Goal: Task Accomplishment & Management: Manage account settings

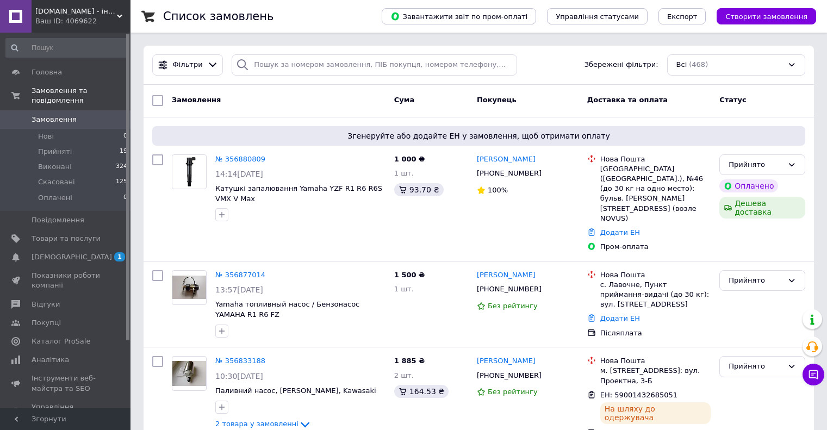
scroll to position [109, 0]
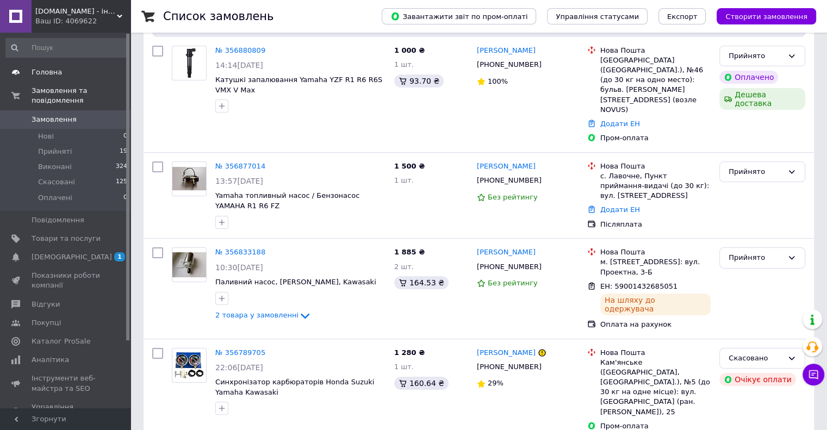
click at [58, 64] on link "Головна" at bounding box center [67, 72] width 134 height 18
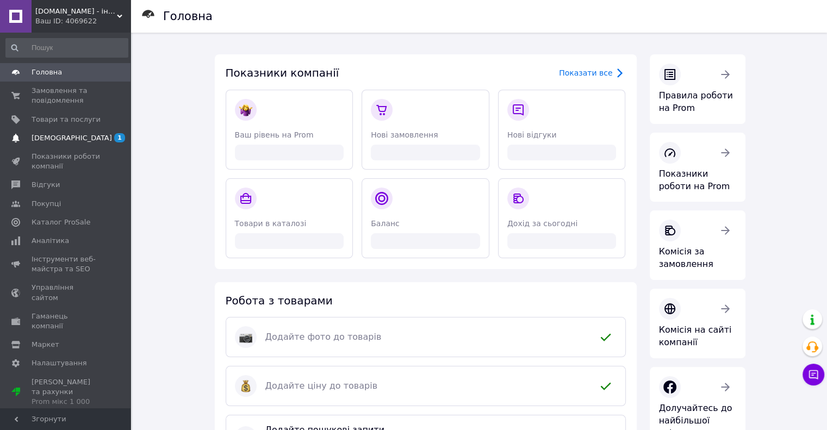
click at [83, 140] on span "[DEMOGRAPHIC_DATA]" at bounding box center [66, 138] width 69 height 10
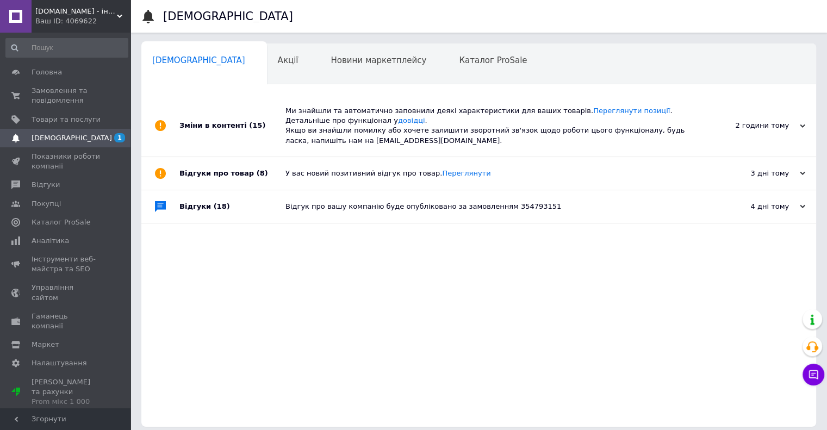
click at [62, 135] on span "[DEMOGRAPHIC_DATA]" at bounding box center [72, 138] width 80 height 10
click at [74, 44] on input at bounding box center [66, 48] width 123 height 20
click at [35, 76] on span "Головна" at bounding box center [47, 72] width 30 height 10
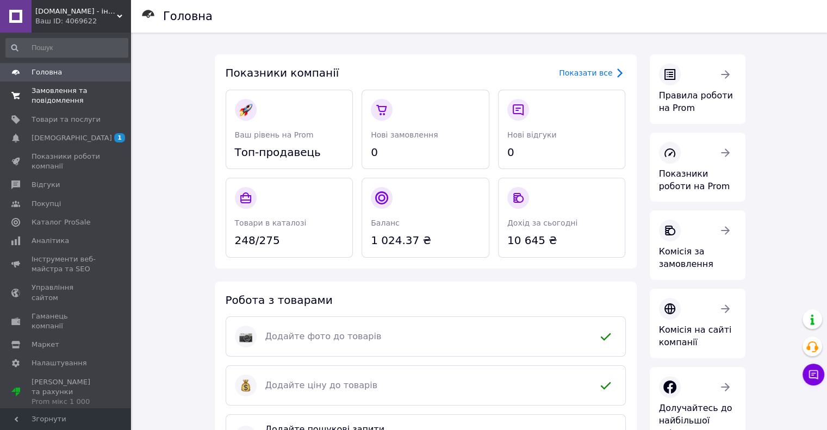
click at [70, 103] on span "Замовлення та повідомлення" at bounding box center [66, 96] width 69 height 20
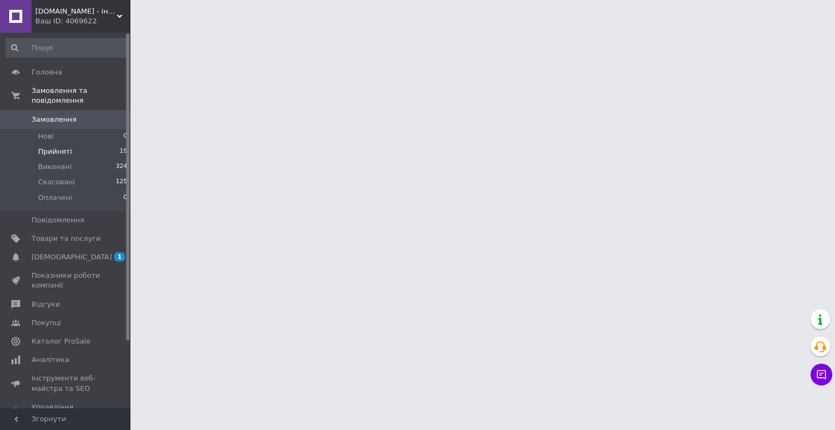
click at [90, 144] on li "Прийняті 19" at bounding box center [67, 151] width 134 height 15
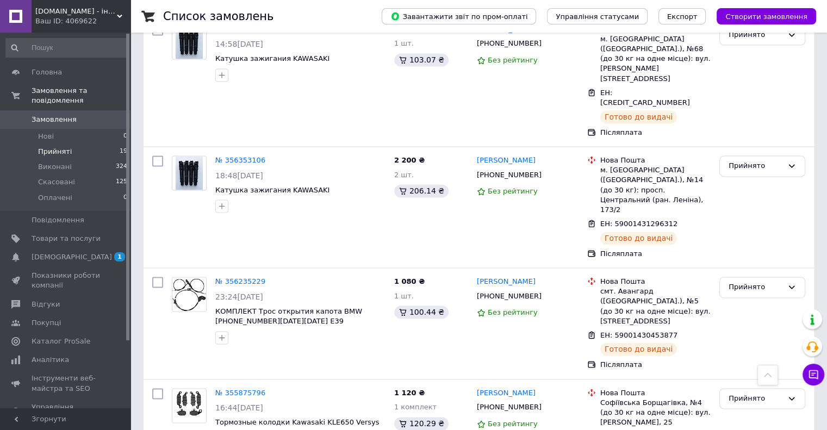
scroll to position [1597, 0]
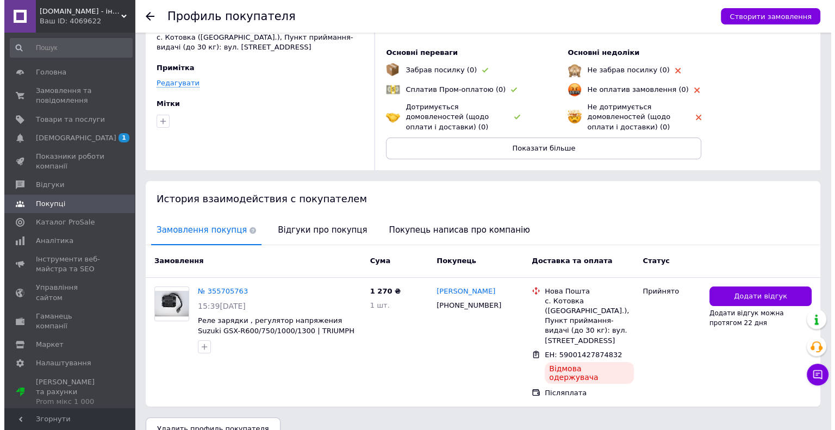
scroll to position [67, 0]
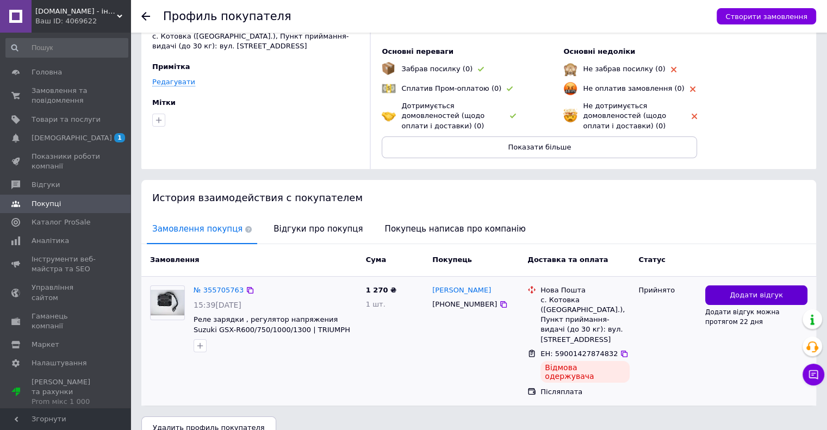
click at [745, 295] on span "Додати відгук" at bounding box center [756, 295] width 53 height 10
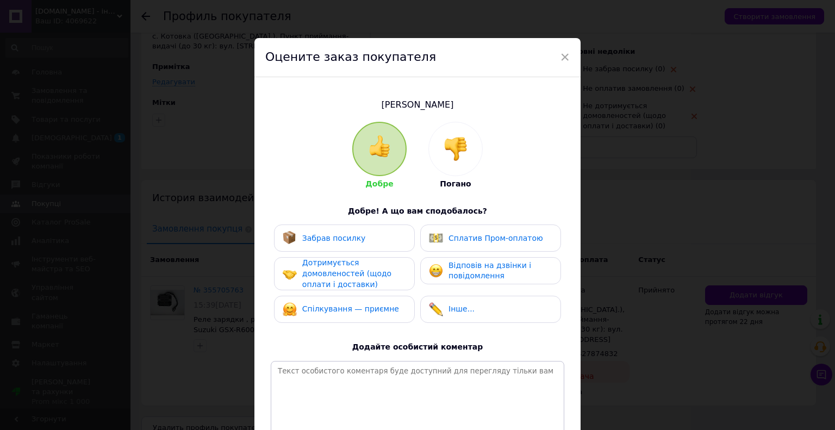
click at [464, 145] on img at bounding box center [456, 149] width 24 height 24
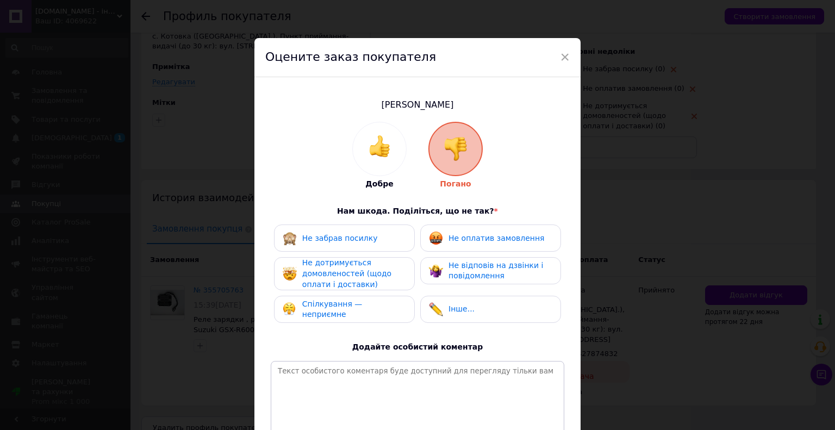
click at [489, 241] on span "Не оплатив замовлення" at bounding box center [497, 238] width 96 height 9
click at [365, 271] on span "Не дотримується домовленостей (щодо оплати і доставки)" at bounding box center [346, 273] width 89 height 30
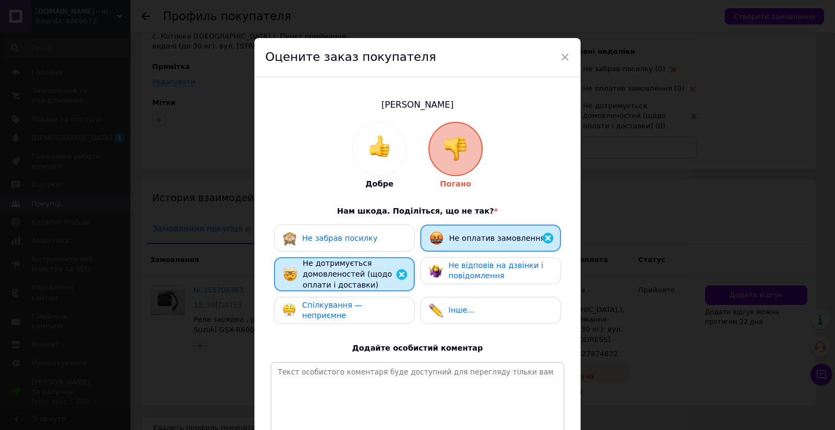
click at [364, 239] on span "Не забрав посилку" at bounding box center [340, 238] width 76 height 9
click at [363, 308] on span "Спілкування — неприємне" at bounding box center [332, 311] width 60 height 20
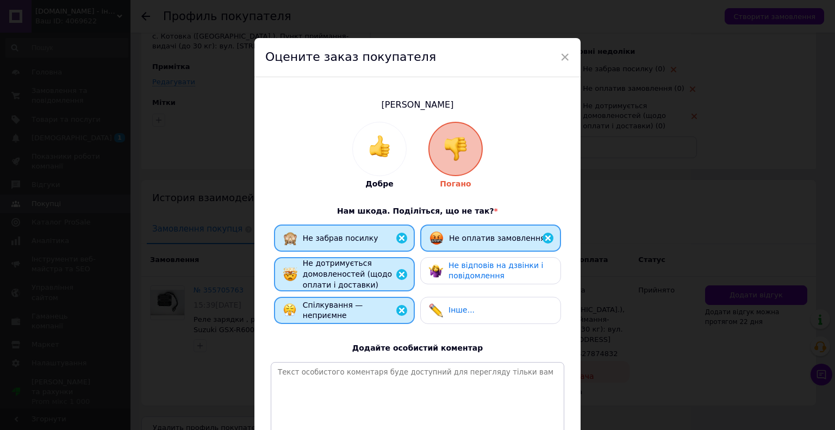
click at [398, 308] on img at bounding box center [401, 310] width 13 height 13
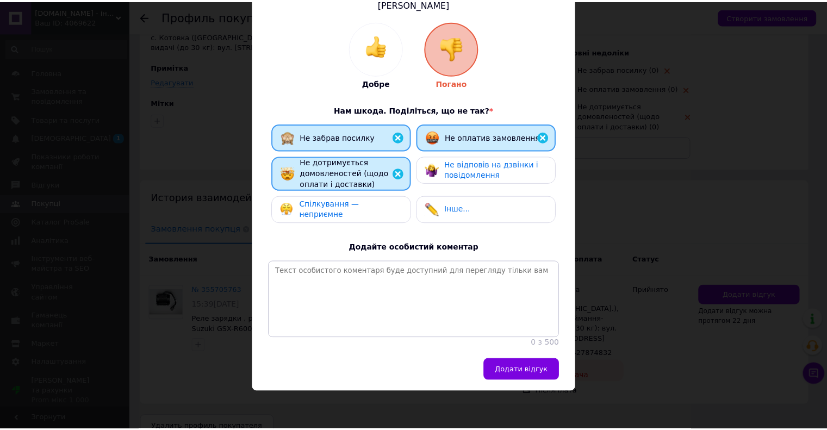
scroll to position [111, 0]
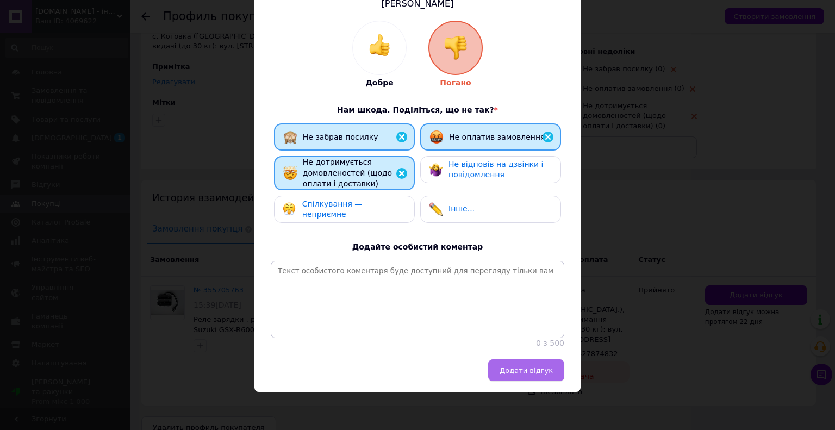
click at [533, 370] on span "Додати відгук" at bounding box center [526, 371] width 53 height 8
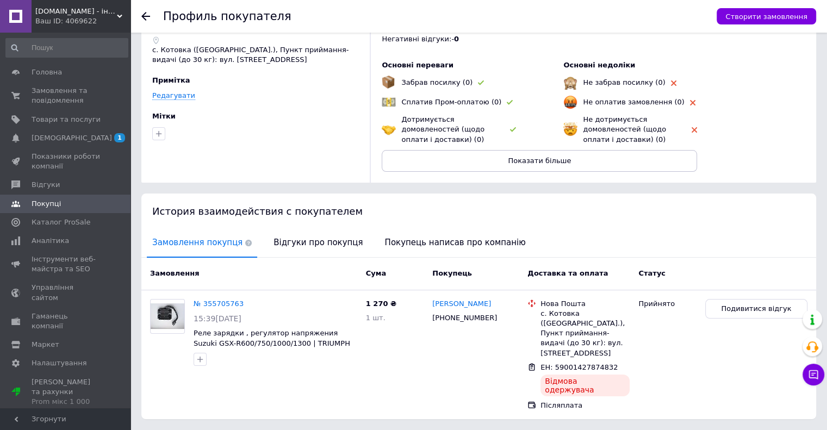
scroll to position [54, 0]
click at [218, 302] on link "№ 355705763" at bounding box center [219, 303] width 50 height 8
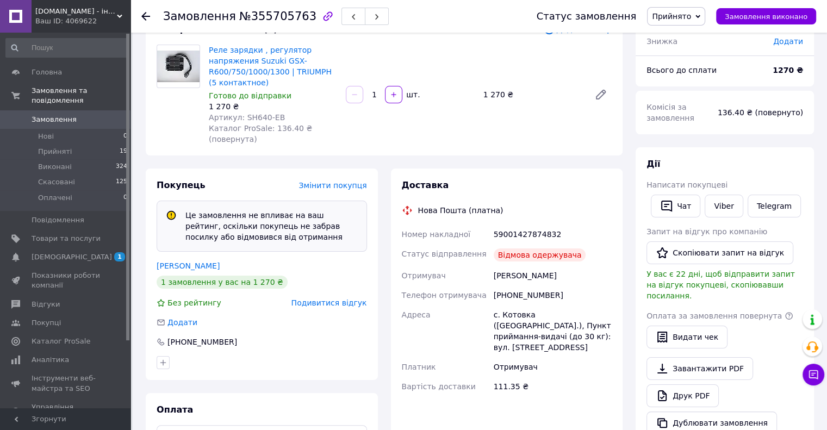
scroll to position [163, 0]
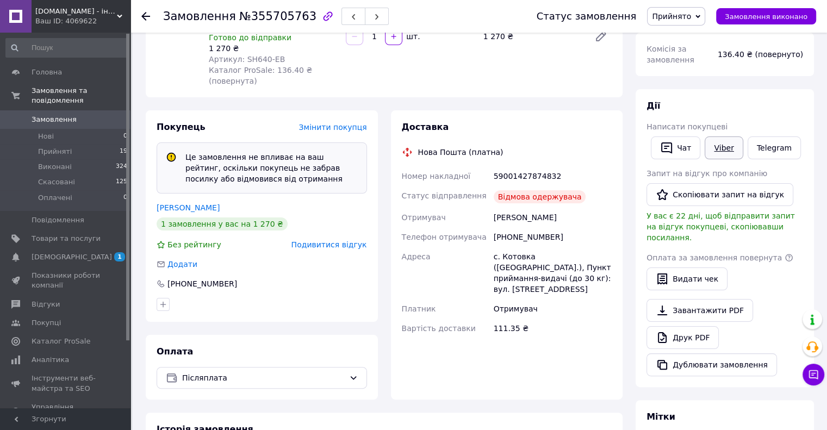
click at [724, 145] on link "Viber" at bounding box center [724, 148] width 38 height 23
click at [770, 150] on link "Telegram" at bounding box center [774, 148] width 53 height 23
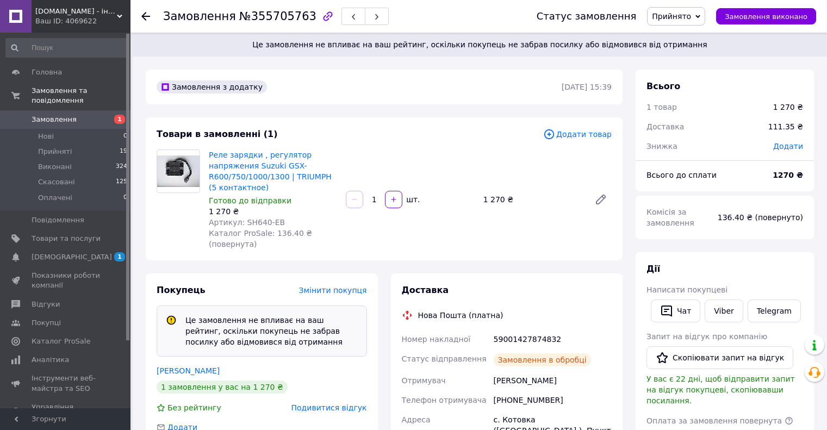
scroll to position [163, 0]
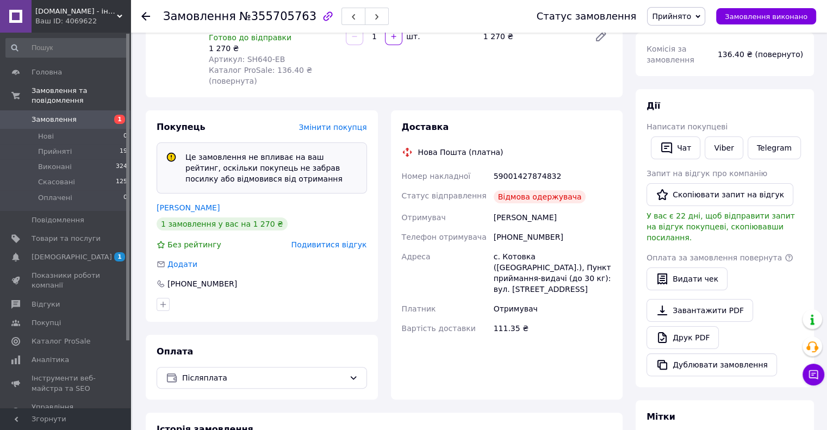
click at [61, 115] on span "Замовлення" at bounding box center [54, 120] width 45 height 10
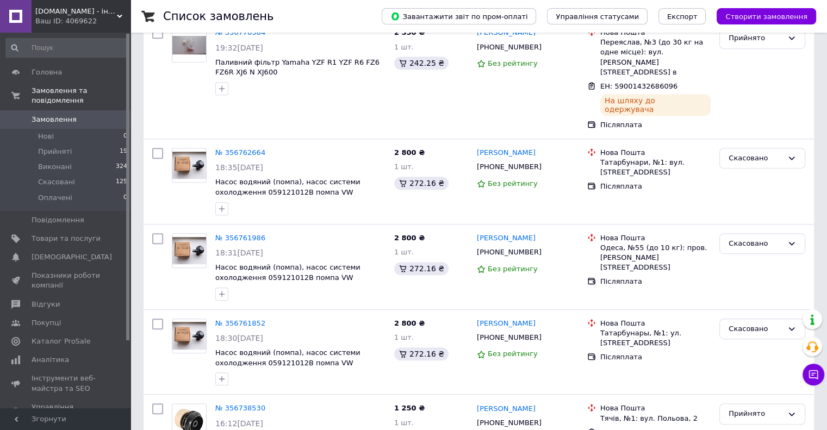
scroll to position [598, 0]
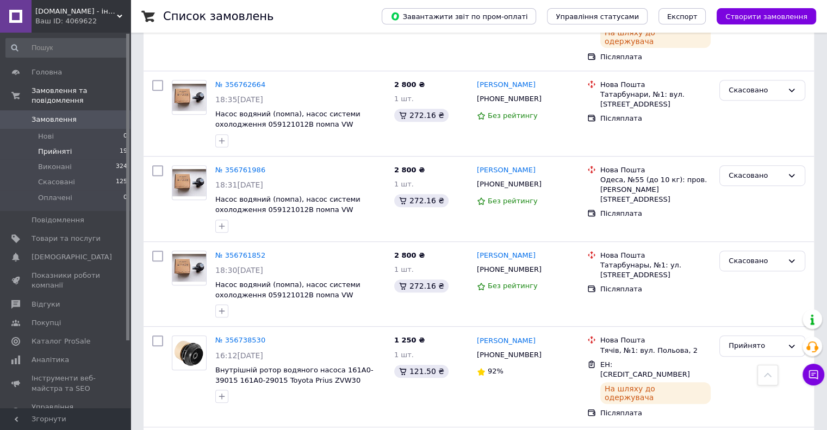
click at [89, 144] on li "Прийняті 19" at bounding box center [67, 151] width 134 height 15
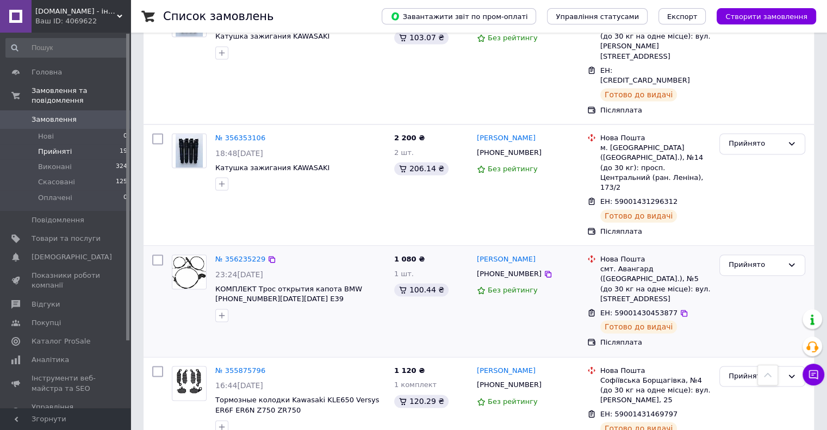
scroll to position [1597, 0]
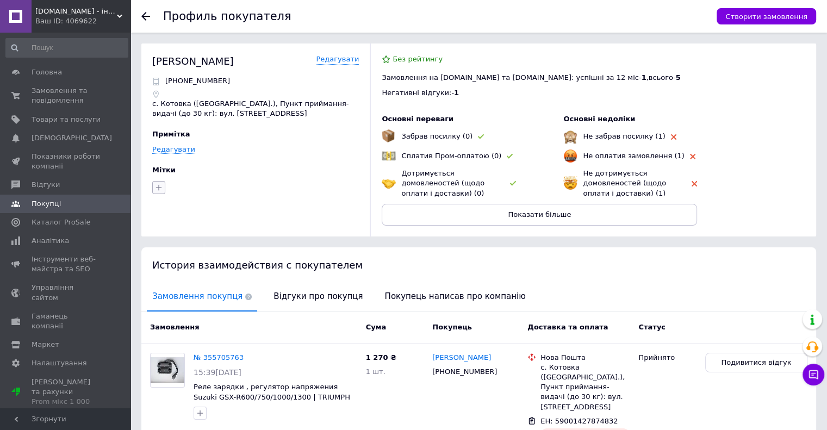
click at [157, 189] on icon "button" at bounding box center [158, 187] width 9 height 9
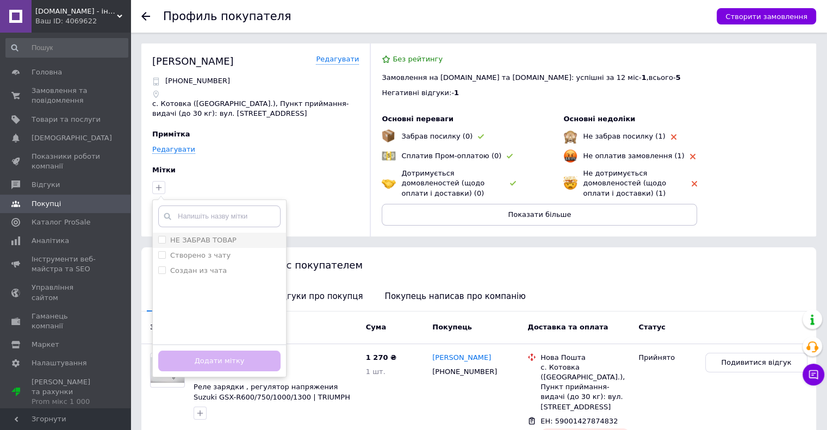
click at [163, 240] on input "НЕ ЗАБРАВ ТОВАР" at bounding box center [161, 239] width 7 height 7
checkbox input "true"
click at [226, 363] on button "Додати мітку" at bounding box center [219, 361] width 122 height 21
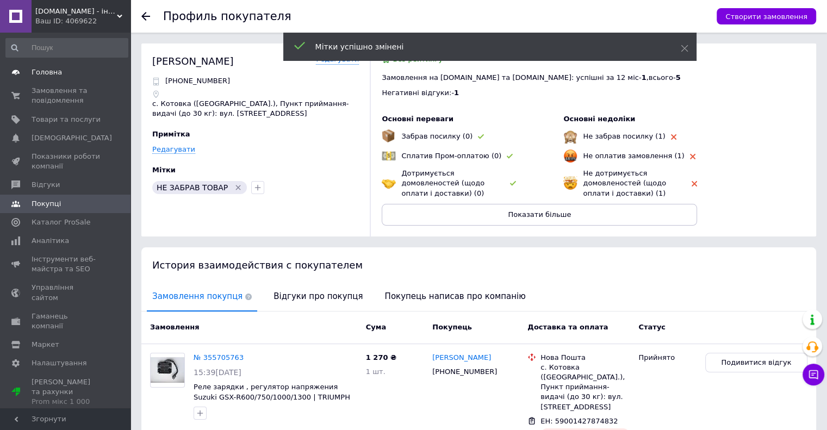
click at [61, 71] on span "Головна" at bounding box center [66, 72] width 69 height 10
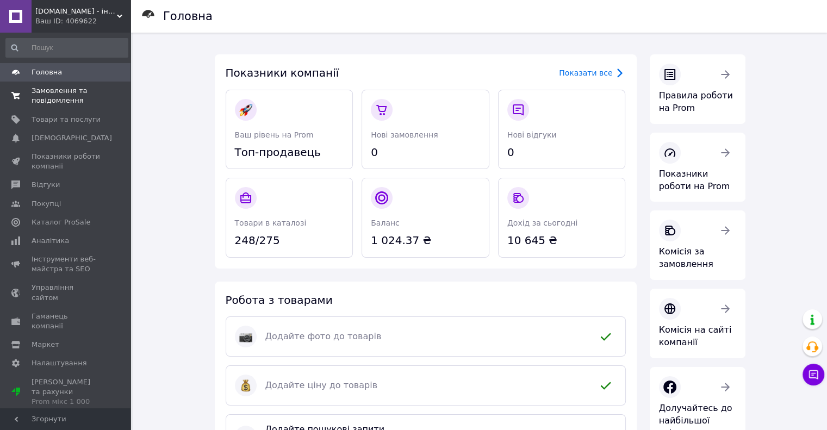
click at [47, 87] on span "Замовлення та повідомлення" at bounding box center [66, 96] width 69 height 20
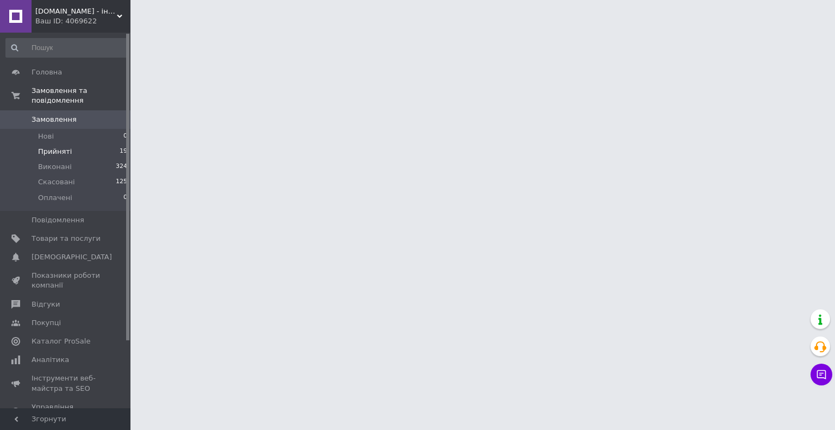
click at [74, 144] on li "Прийняті 19" at bounding box center [67, 151] width 134 height 15
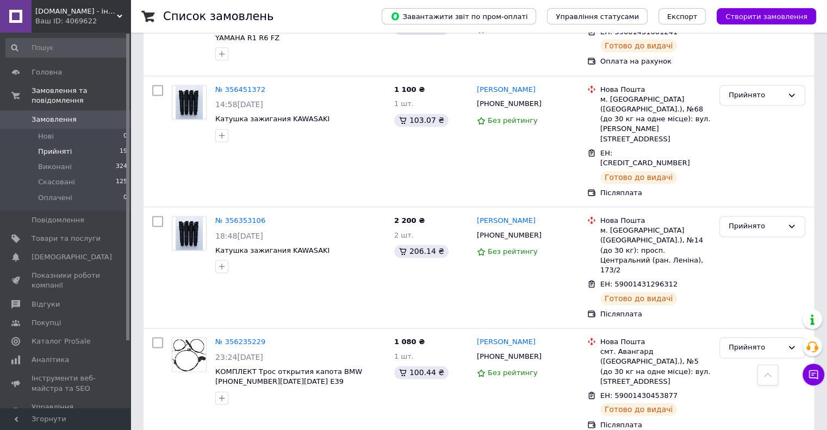
scroll to position [1488, 0]
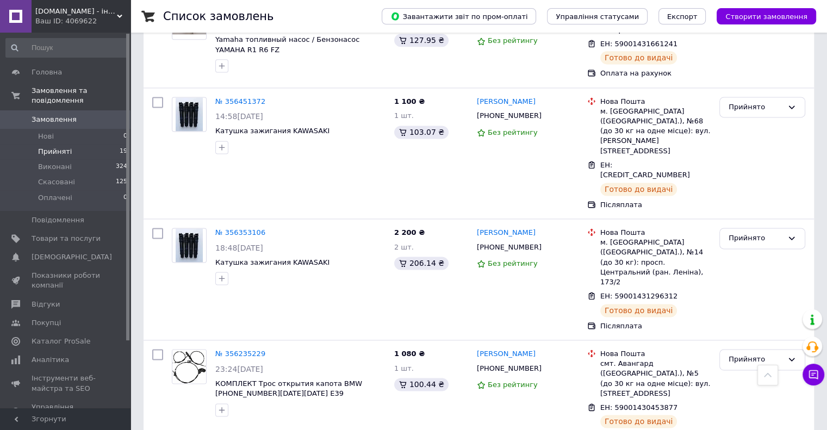
click at [254, 350] on link "№ 356235229" at bounding box center [240, 354] width 50 height 8
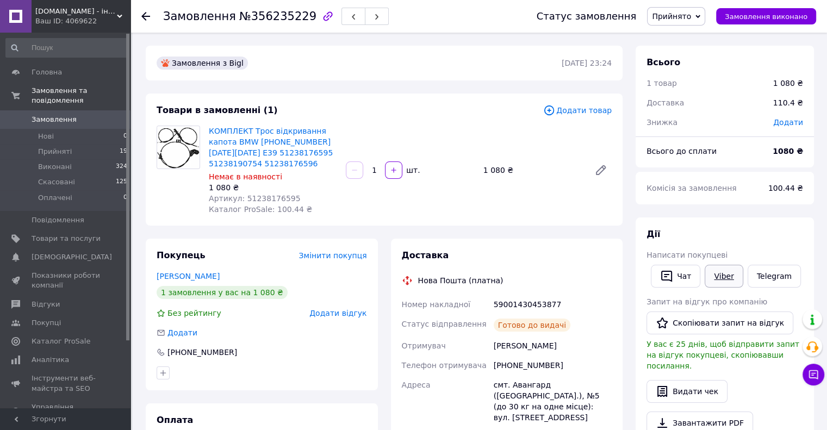
click at [716, 282] on link "Viber" at bounding box center [724, 276] width 38 height 23
click at [768, 276] on link "Telegram" at bounding box center [774, 276] width 53 height 23
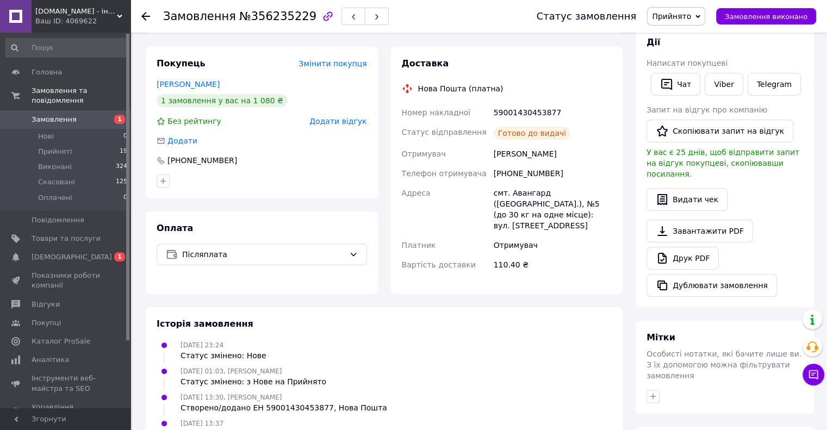
scroll to position [105, 0]
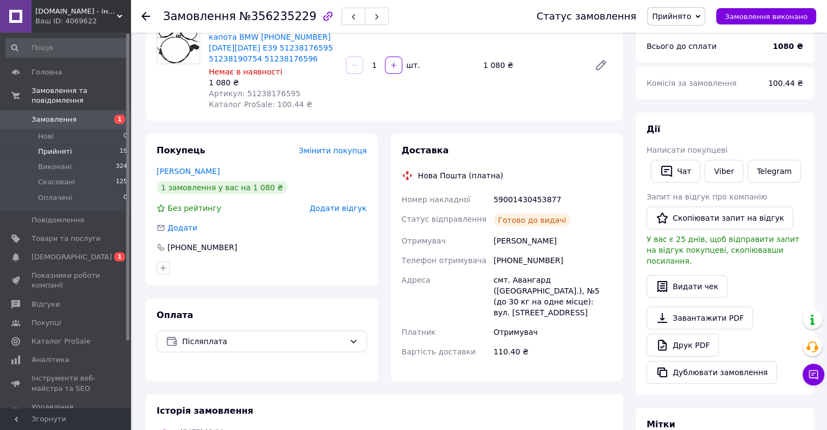
click at [73, 144] on li "Прийняті 19" at bounding box center [67, 151] width 134 height 15
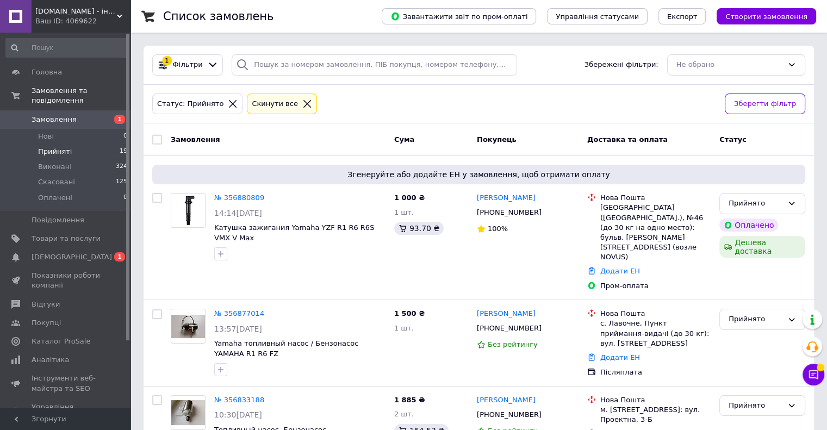
scroll to position [54, 0]
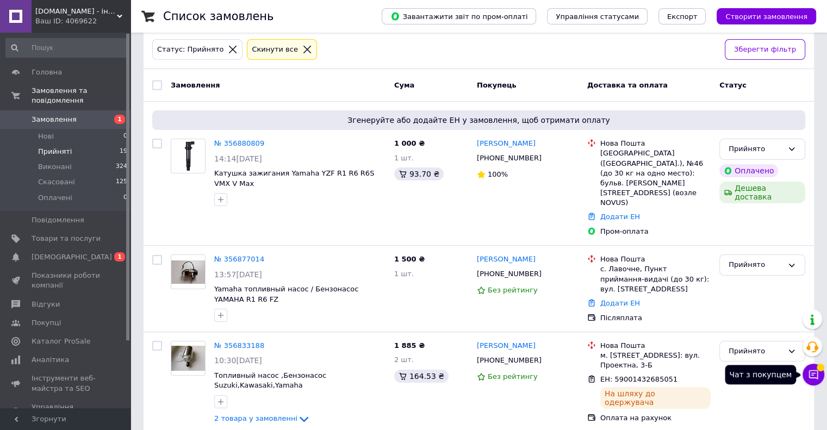
click at [811, 384] on button "Чат з покупцем" at bounding box center [814, 375] width 22 height 22
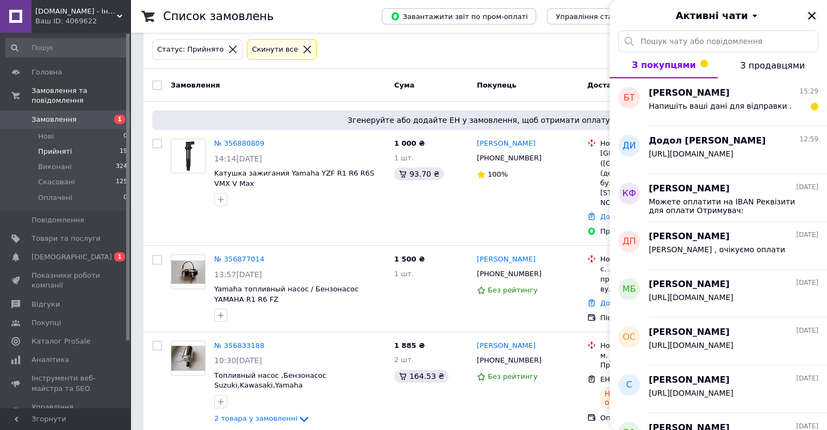
click at [815, 13] on icon "Закрити" at bounding box center [812, 16] width 10 height 10
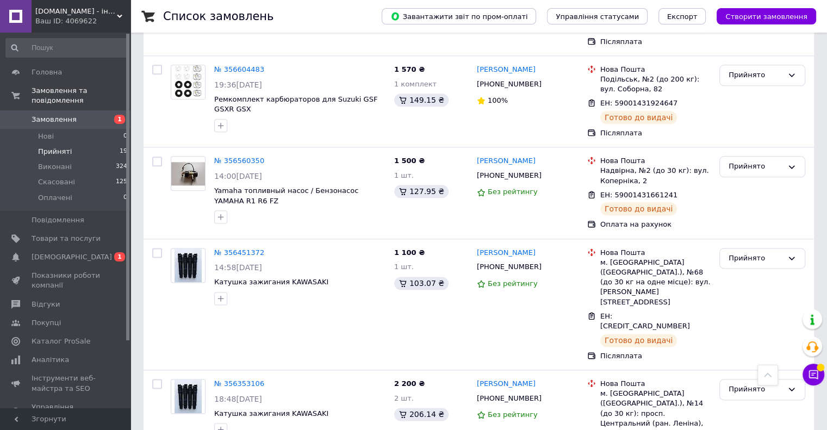
scroll to position [1325, 0]
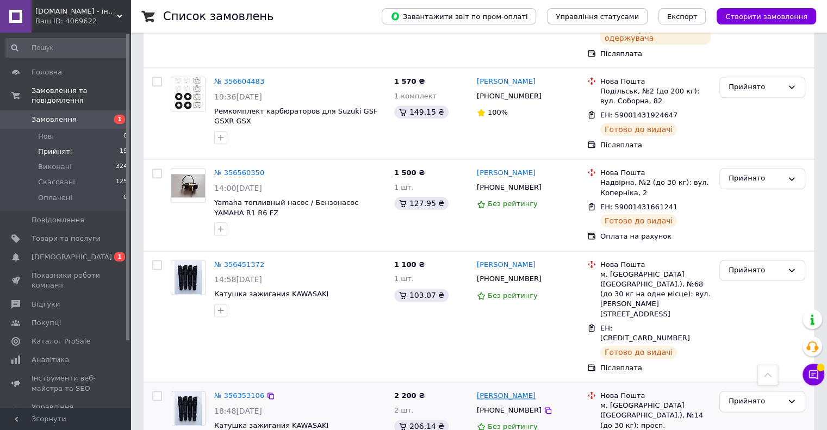
click at [497, 391] on link "[PERSON_NAME]" at bounding box center [506, 396] width 59 height 10
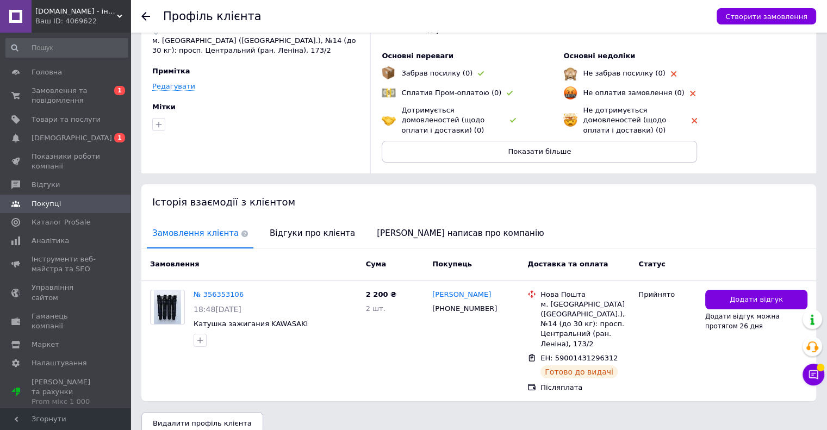
scroll to position [67, 0]
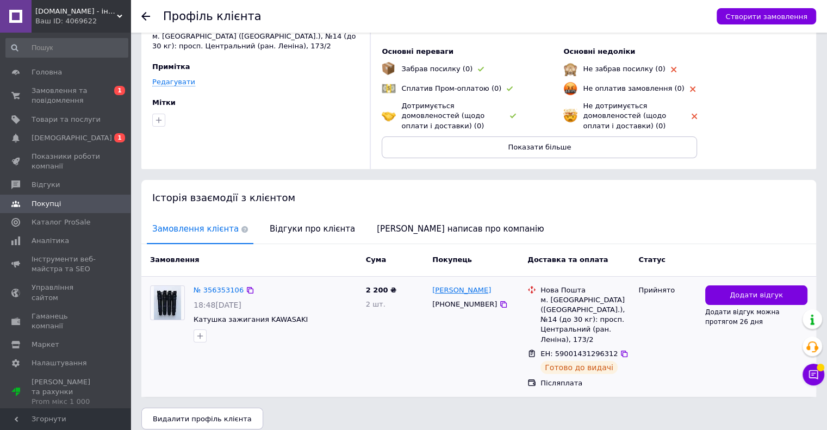
click at [450, 291] on link "[PERSON_NAME]" at bounding box center [461, 291] width 59 height 10
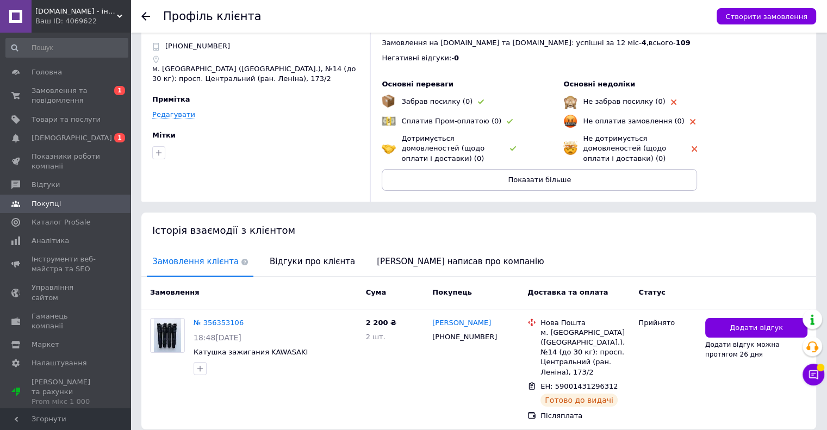
scroll to position [54, 0]
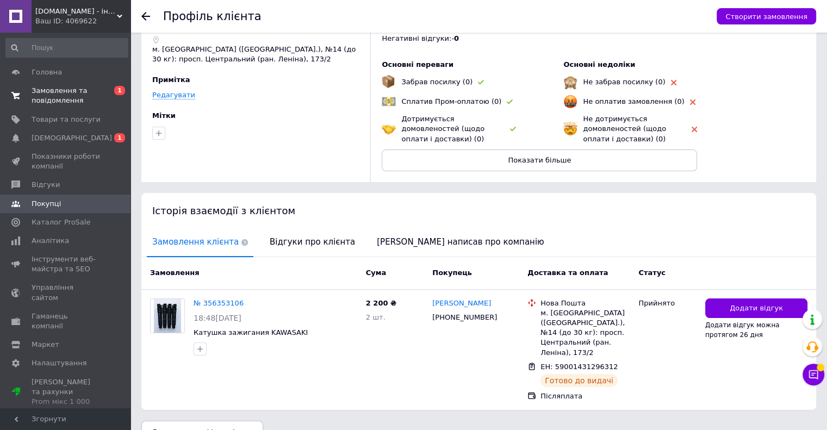
click at [61, 92] on span "Замовлення та повідомлення" at bounding box center [66, 96] width 69 height 20
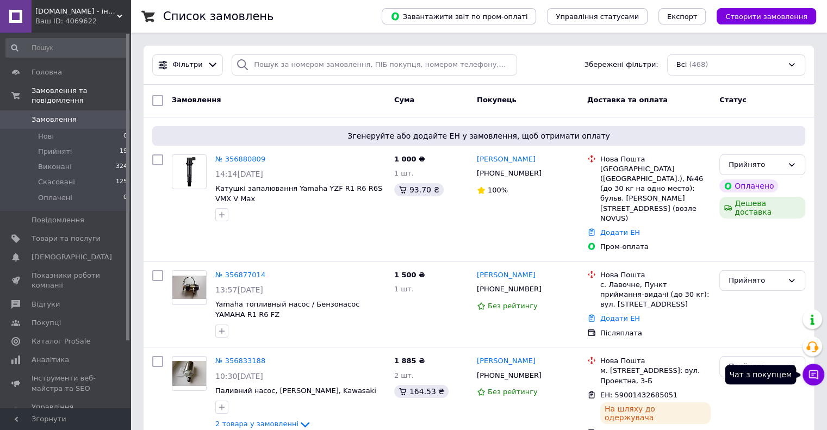
click at [813, 378] on icon at bounding box center [813, 374] width 9 height 9
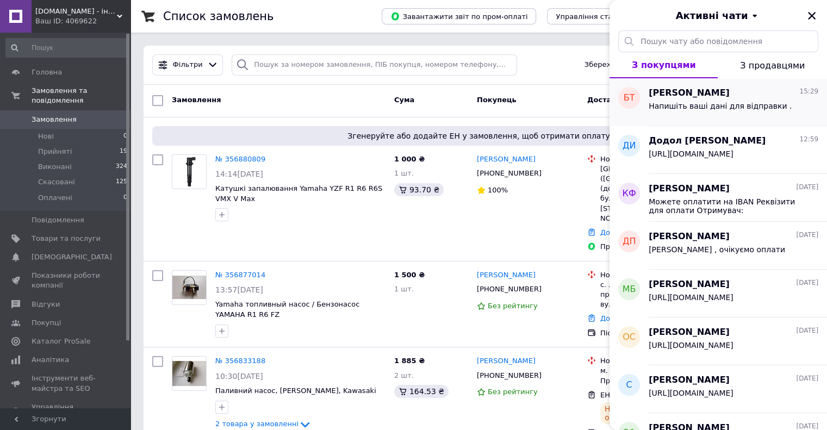
click at [790, 108] on div "Напишіть ваші дані для відправки ." at bounding box center [734, 108] width 170 height 17
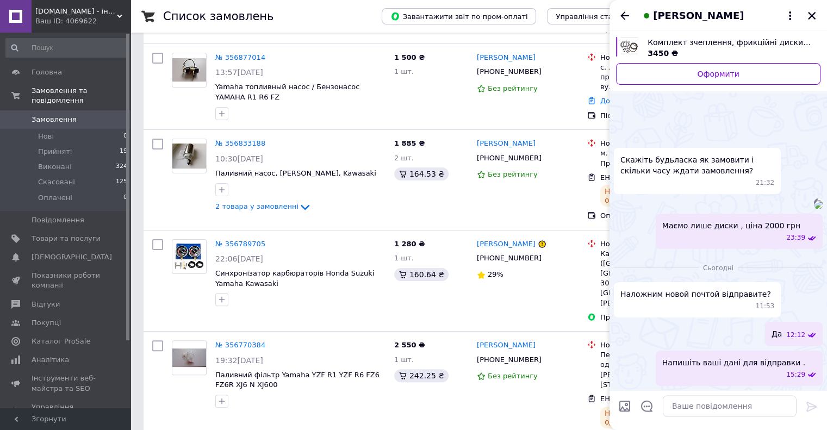
scroll to position [430, 0]
click at [812, 14] on icon "Закрити" at bounding box center [812, 16] width 10 height 10
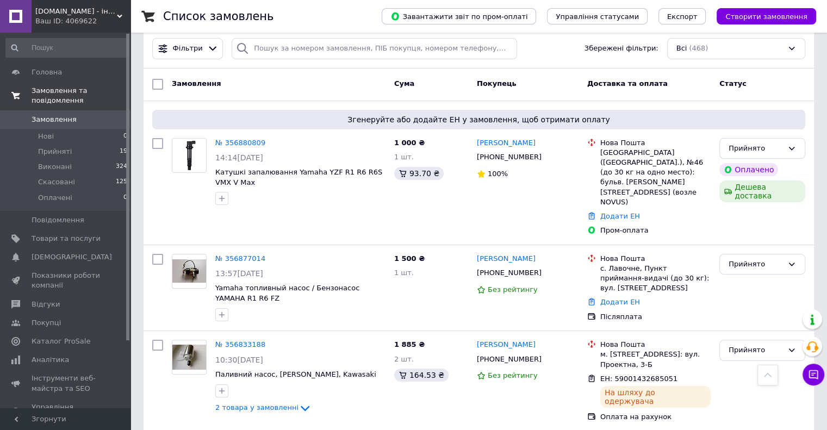
scroll to position [0, 0]
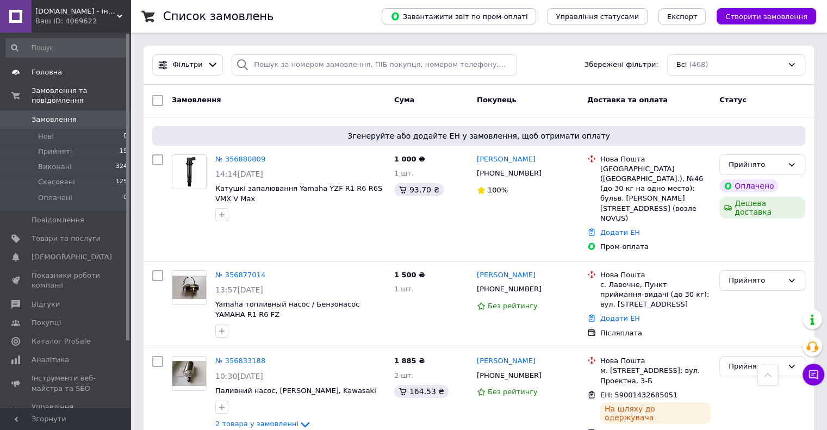
click at [60, 69] on span "Головна" at bounding box center [66, 72] width 69 height 10
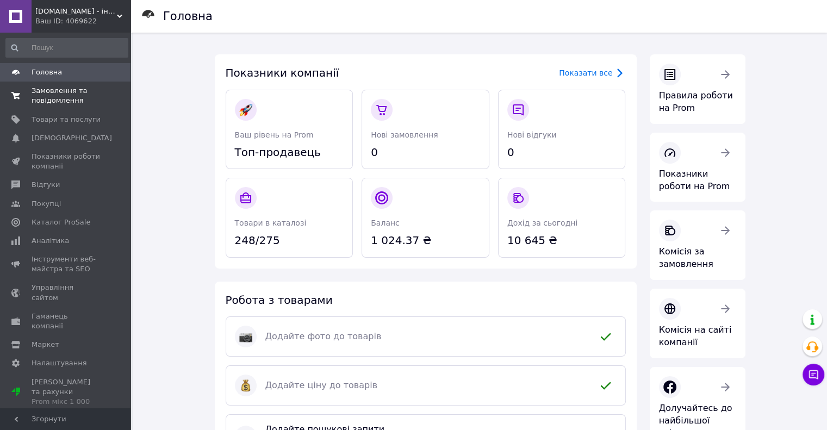
click at [74, 97] on span "Замовлення та повідомлення" at bounding box center [66, 96] width 69 height 20
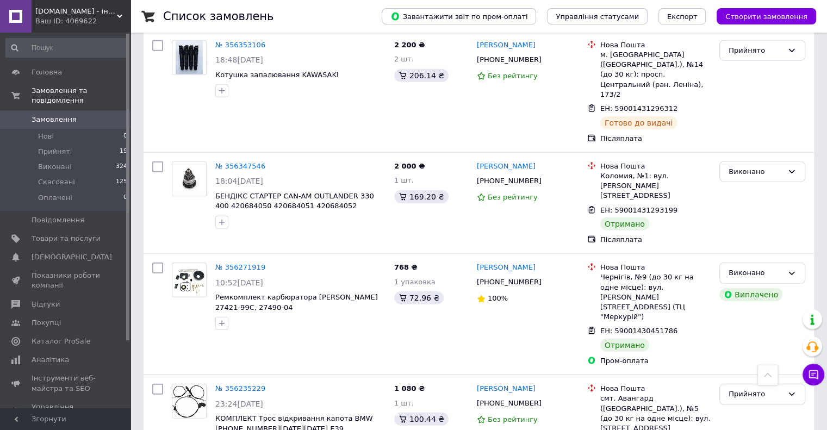
scroll to position [2937, 0]
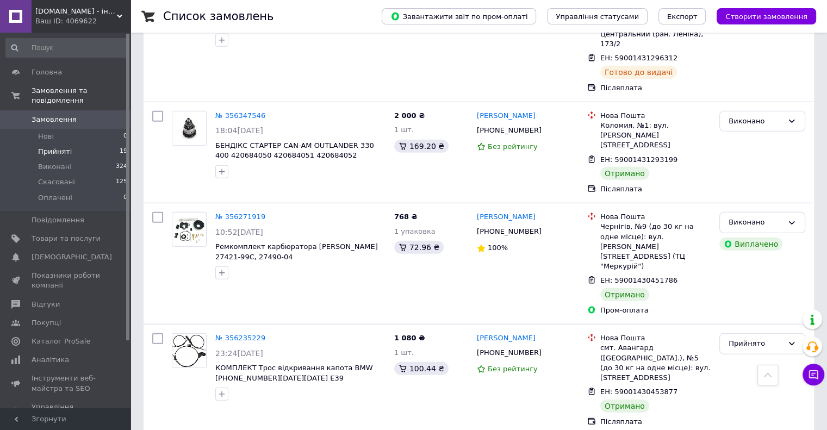
click at [111, 144] on li "Прийняті 19" at bounding box center [67, 151] width 134 height 15
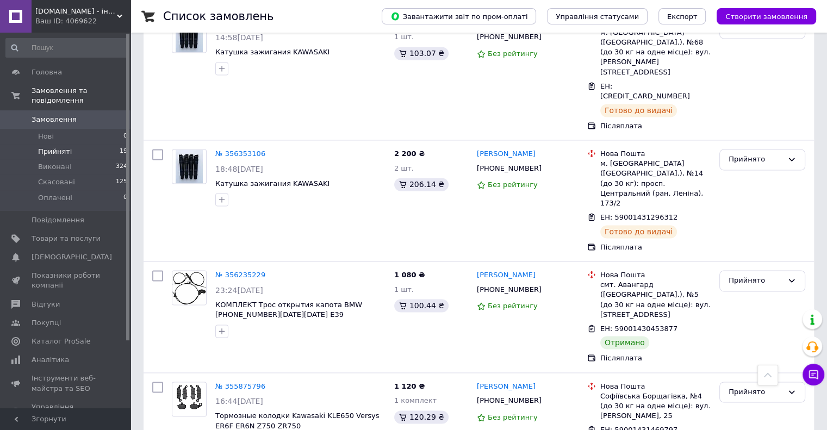
scroll to position [1597, 0]
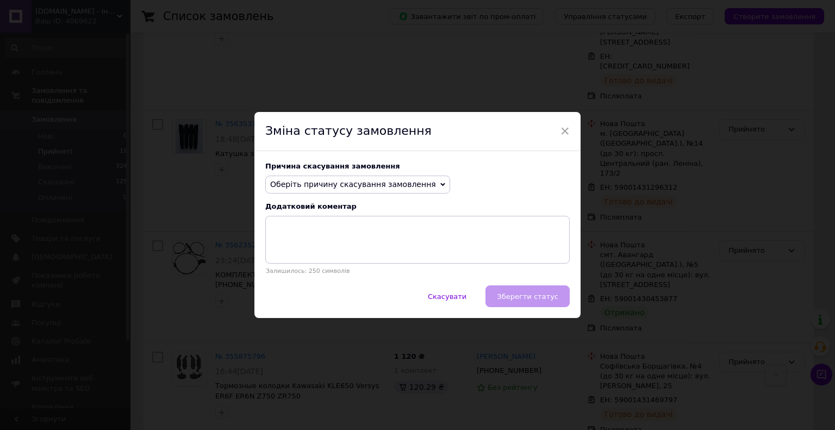
click at [373, 188] on span "Оберіть причину скасування замовлення" at bounding box center [353, 184] width 166 height 9
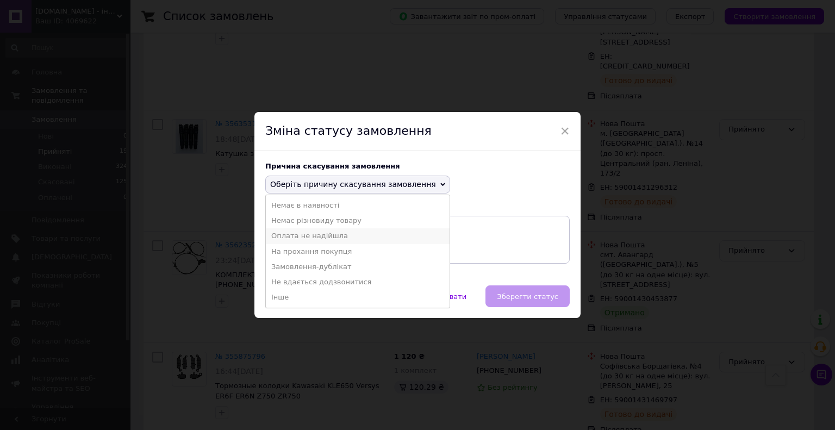
click at [365, 239] on li "Оплата не надійшла" at bounding box center [358, 235] width 184 height 15
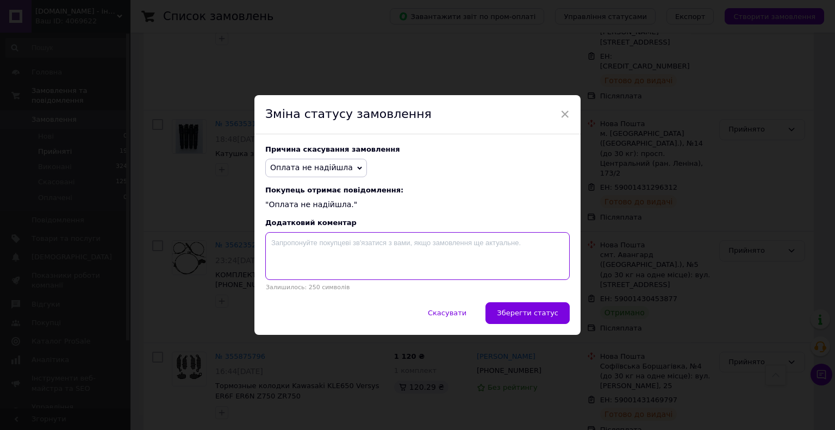
click at [401, 246] on textarea at bounding box center [417, 256] width 305 height 48
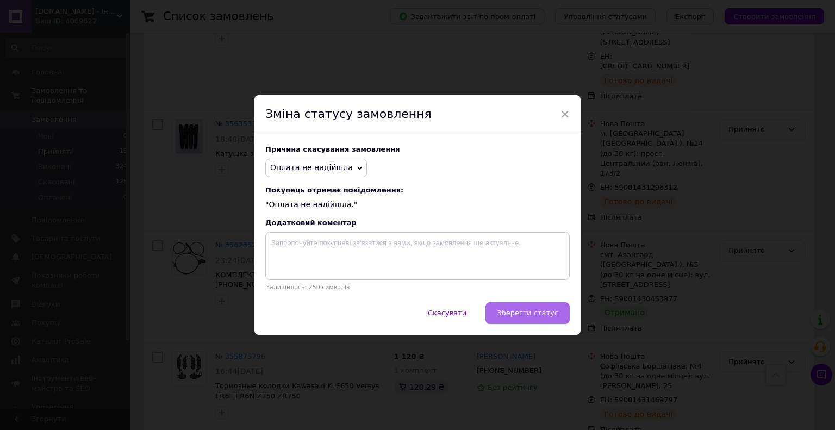
click at [531, 321] on button "Зберегти статус" at bounding box center [528, 313] width 84 height 22
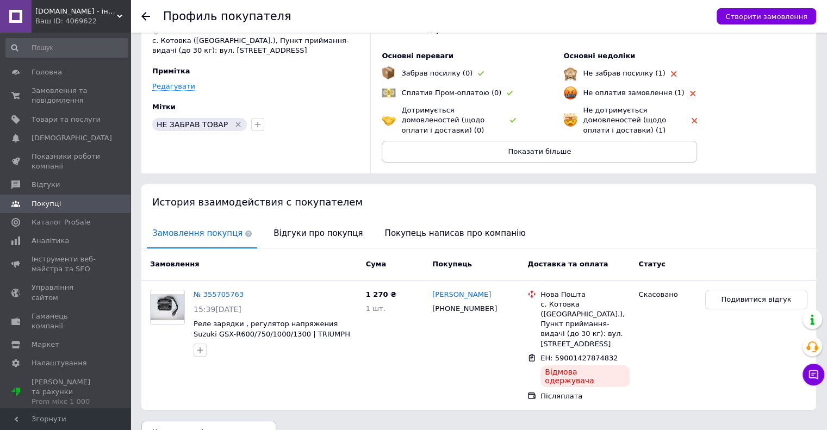
scroll to position [67, 0]
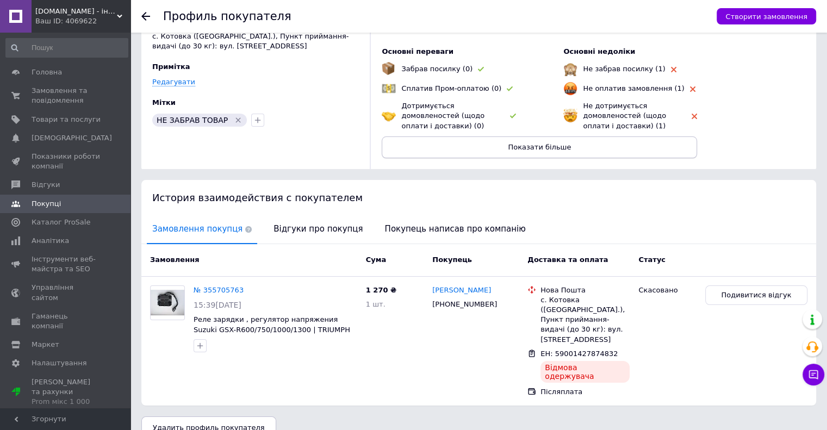
click at [677, 151] on button "Показати більше" at bounding box center [539, 148] width 315 height 22
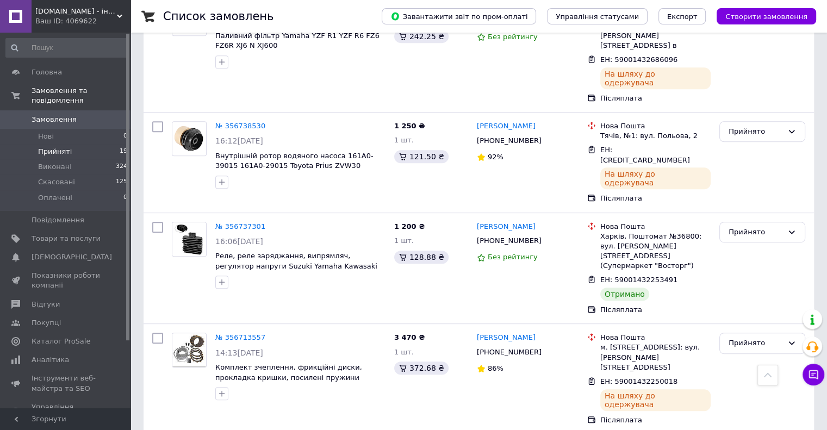
scroll to position [489, 0]
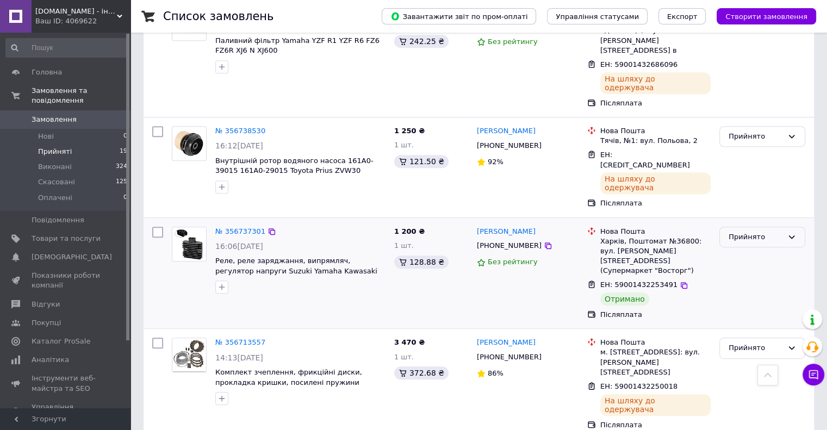
click at [748, 232] on div "Прийнято" at bounding box center [756, 237] width 54 height 11
click at [750, 250] on li "Виконано" at bounding box center [762, 260] width 85 height 20
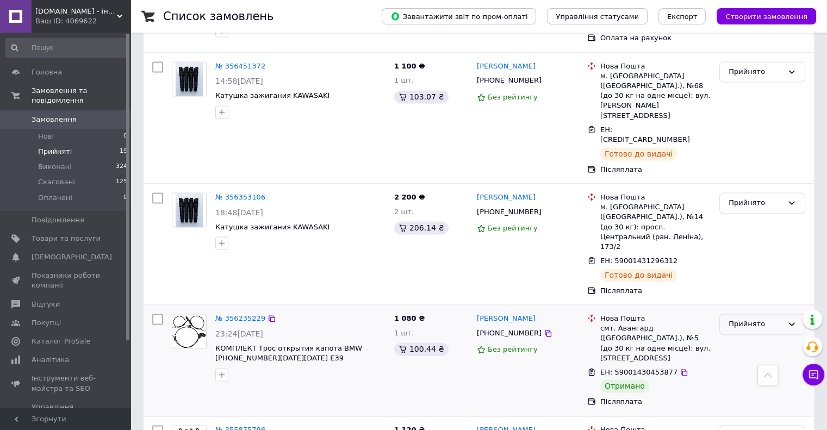
scroll to position [1434, 0]
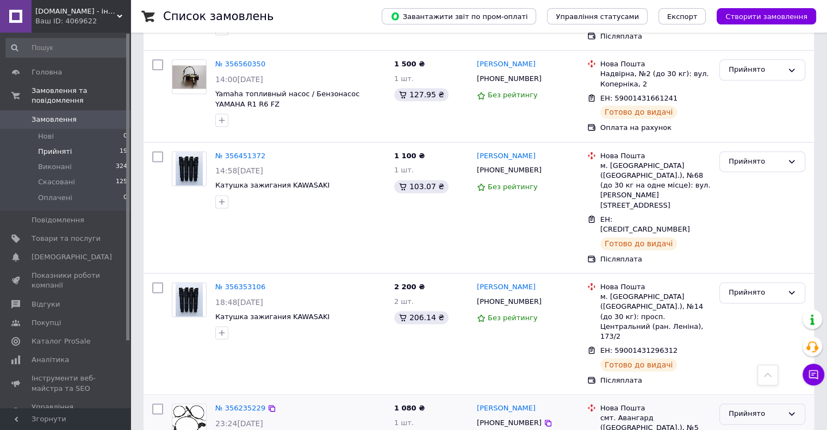
click at [774, 404] on div "Прийнято" at bounding box center [762, 414] width 86 height 21
click at [774, 427] on li "Виконано" at bounding box center [762, 437] width 85 height 20
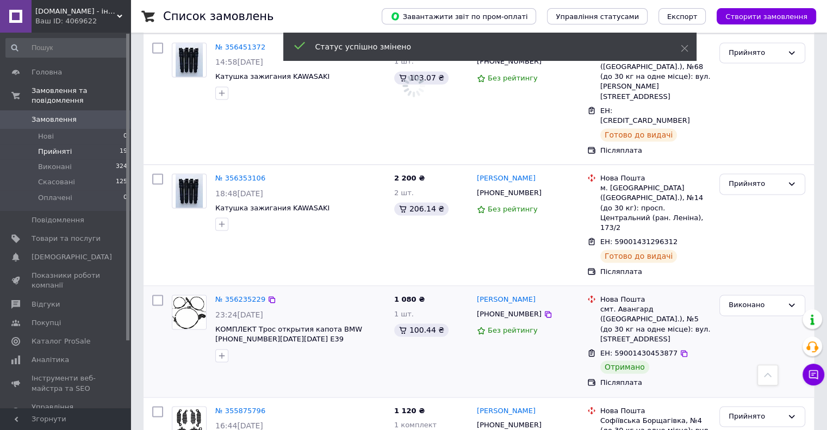
scroll to position [1394, 0]
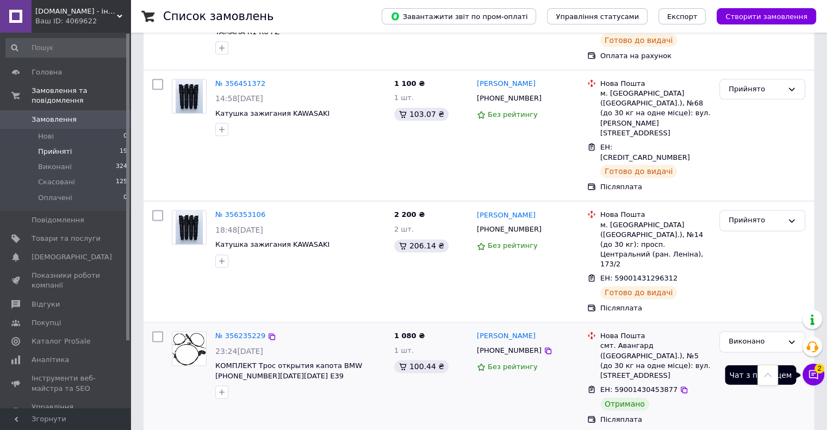
click at [808, 369] on button "Чат з покупцем 2" at bounding box center [814, 375] width 22 height 22
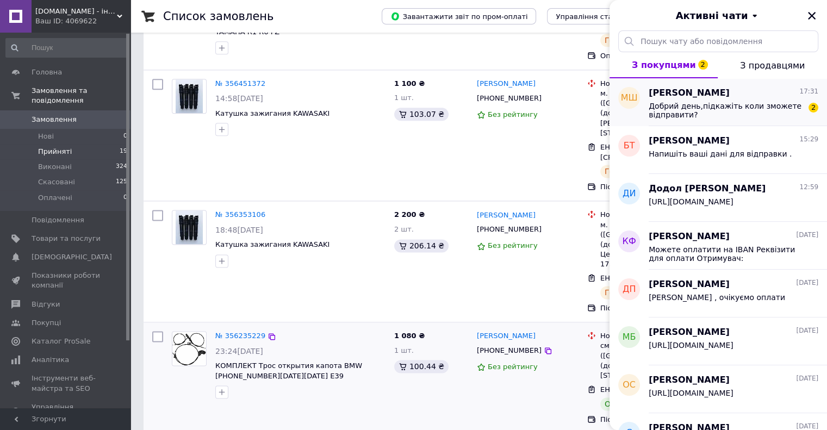
click at [714, 100] on div "Добрий день,підкажіть коли зможете відправити? 2" at bounding box center [734, 110] width 170 height 20
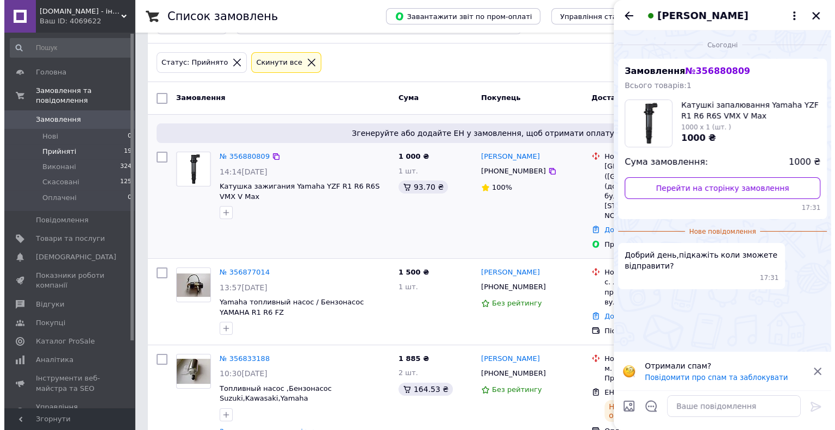
scroll to position [0, 0]
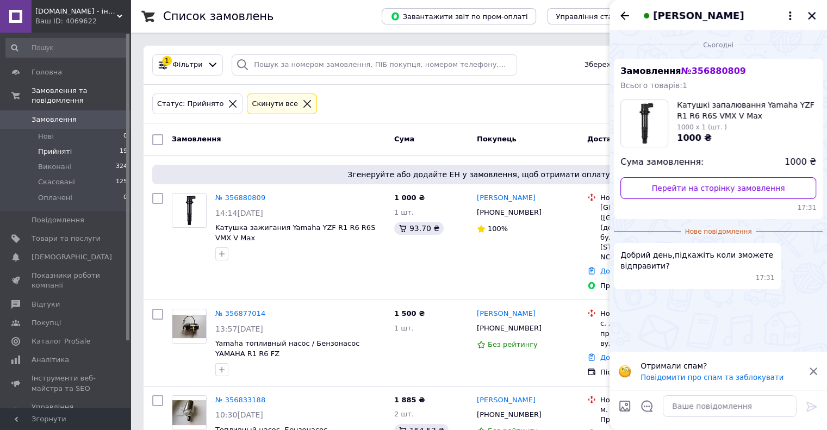
click at [816, 369] on icon at bounding box center [814, 372] width 10 height 10
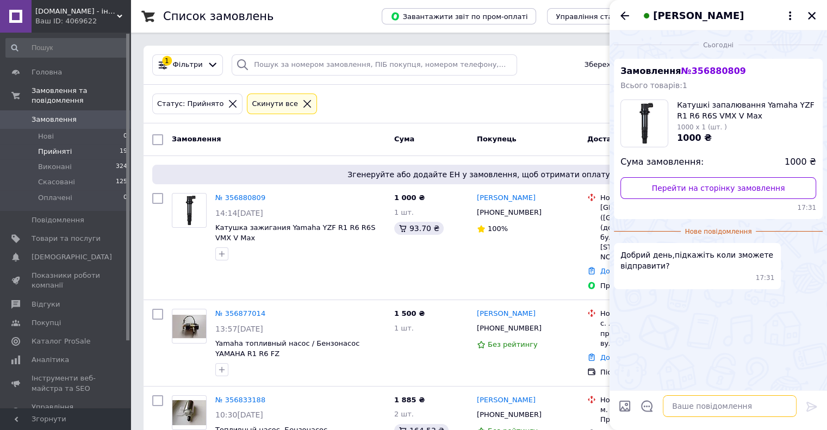
click at [727, 415] on textarea at bounding box center [730, 406] width 134 height 22
type textarea "Добрий день , сьогодні відправка"
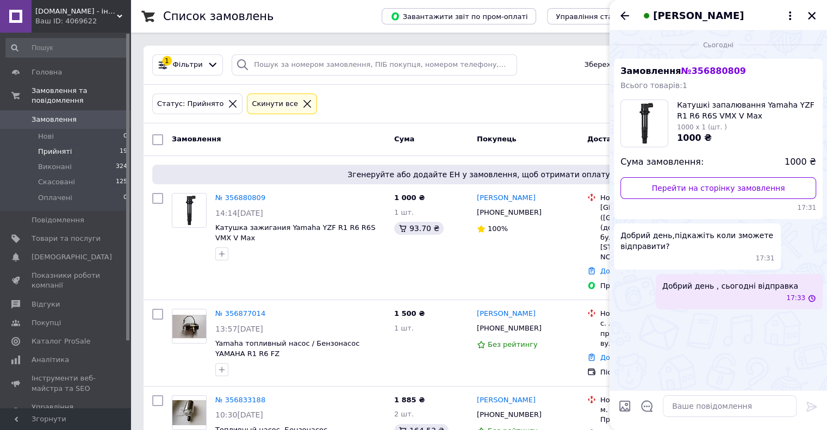
click at [772, 346] on div "Сьогодні Замовлення № 356880809 Всього товарів: 1 Катушкі запалювання Yamaha YZ…" at bounding box center [719, 210] width 218 height 360
click at [786, 352] on div "Сьогодні Замовлення № 356880809 Всього товарів: 1 Катушкі запалювання Yamaha YZ…" at bounding box center [719, 210] width 218 height 360
drag, startPoint x: 719, startPoint y: 338, endPoint x: 722, endPoint y: 349, distance: 10.6
click at [720, 338] on div "Сьогодні Замовлення № 356880809 Всього товарів: 1 Катушкі запалювання Yamaha YZ…" at bounding box center [719, 210] width 218 height 360
click at [814, 13] on icon "Закрити" at bounding box center [812, 16] width 8 height 8
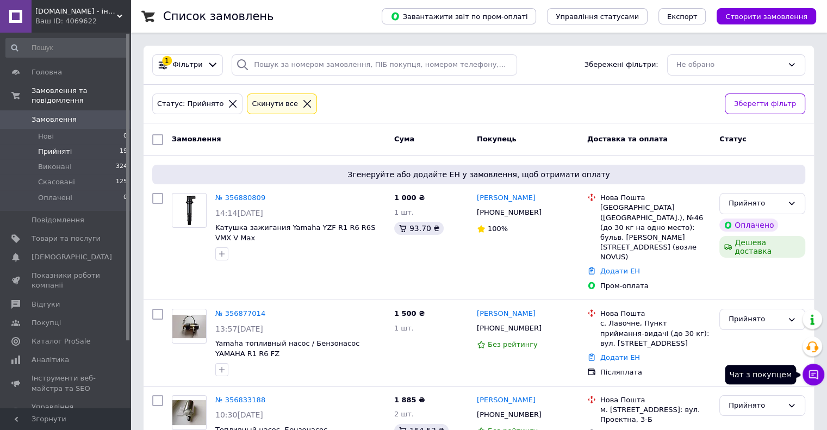
click at [817, 371] on icon at bounding box center [813, 374] width 9 height 9
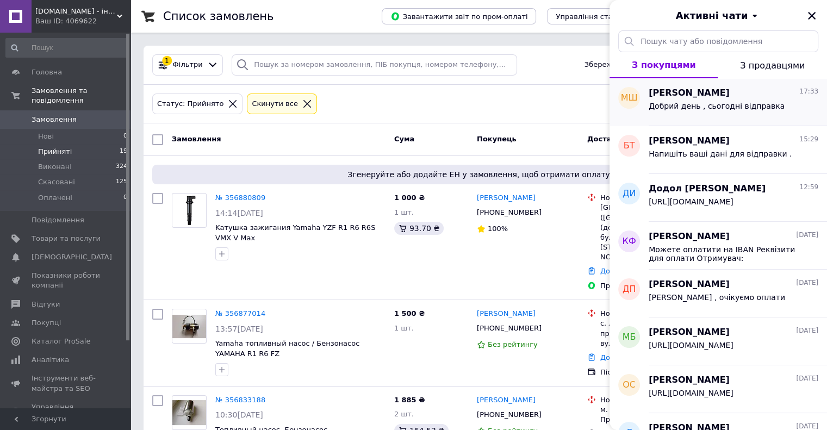
click at [742, 92] on div "[PERSON_NAME] 17:33" at bounding box center [734, 93] width 170 height 13
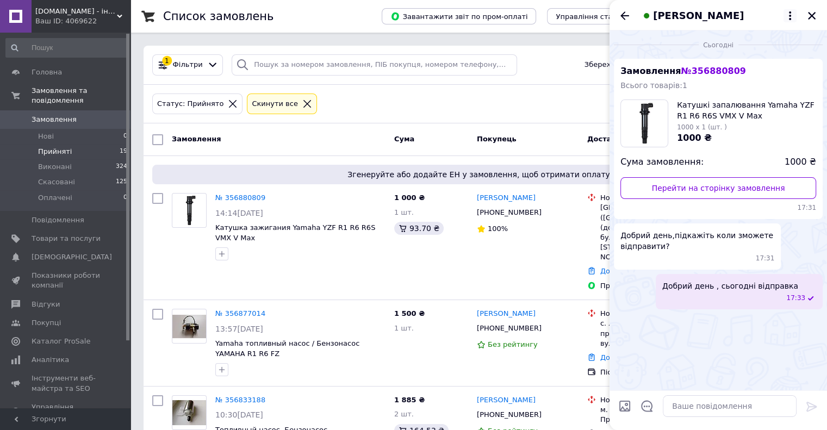
click at [787, 16] on icon at bounding box center [790, 15] width 13 height 13
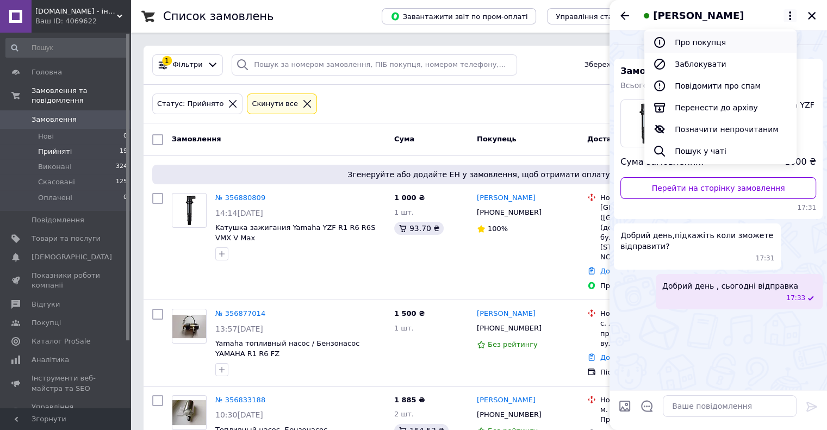
click at [734, 40] on button "Про покупця" at bounding box center [720, 43] width 152 height 22
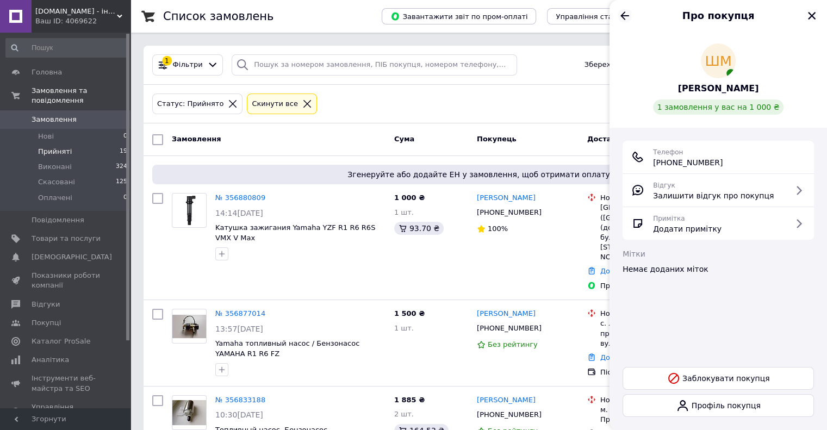
click at [624, 17] on icon "Назад" at bounding box center [624, 15] width 13 height 13
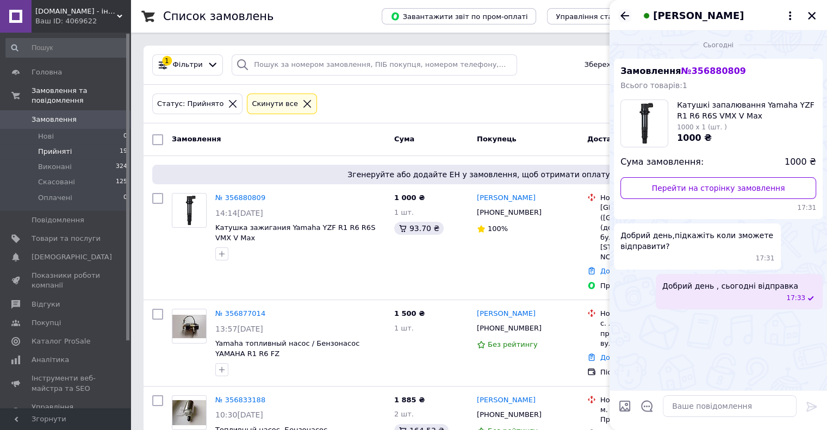
click at [629, 13] on icon "Назад" at bounding box center [624, 15] width 13 height 13
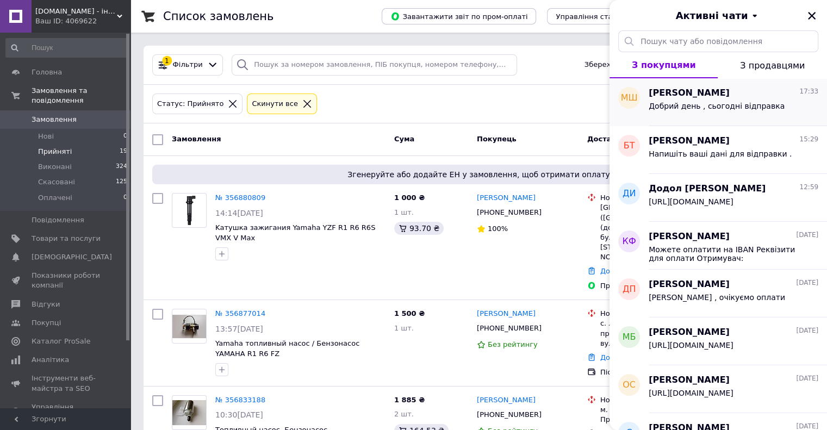
click at [706, 101] on div "Добрий день , сьогодні відправка" at bounding box center [734, 108] width 170 height 17
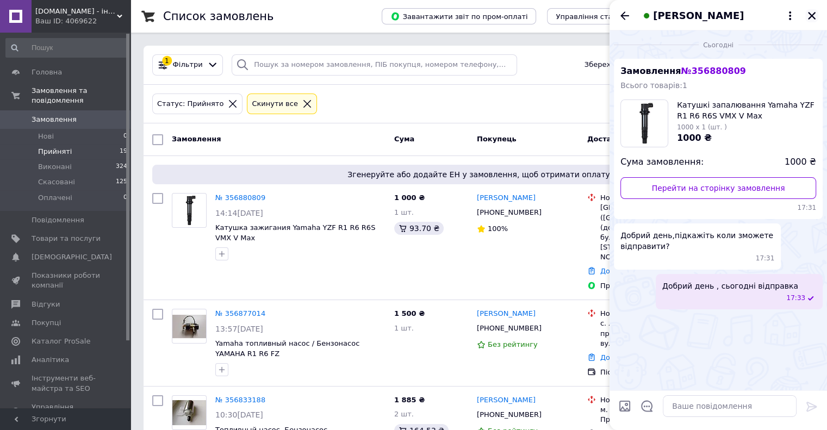
click at [814, 15] on icon "Закрити" at bounding box center [812, 16] width 10 height 10
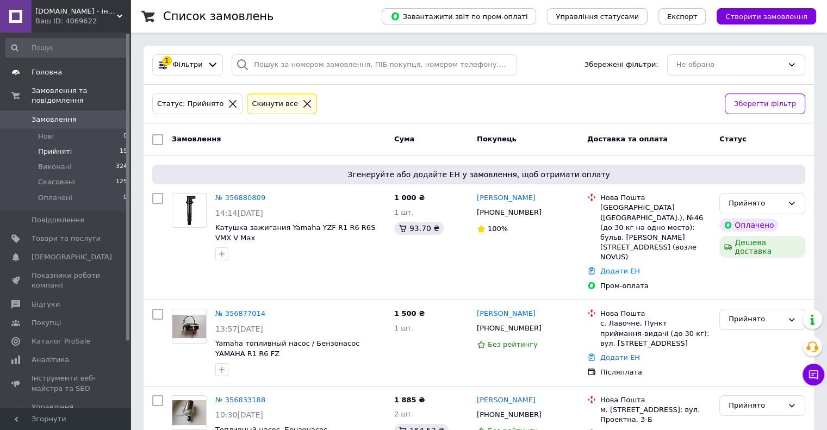
click at [65, 76] on span "Головна" at bounding box center [66, 72] width 69 height 10
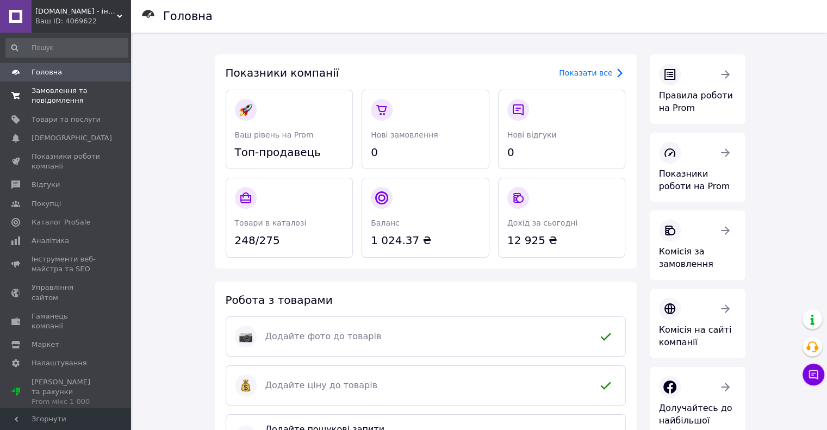
click at [67, 97] on span "Замовлення та повідомлення" at bounding box center [66, 96] width 69 height 20
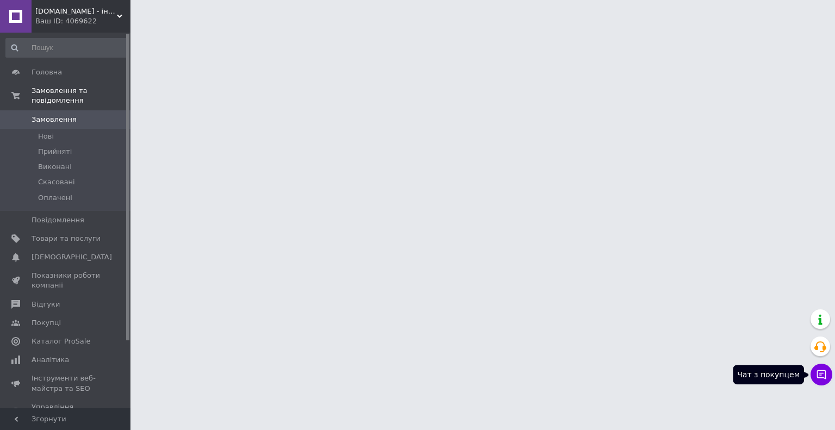
click at [821, 373] on icon at bounding box center [821, 374] width 9 height 9
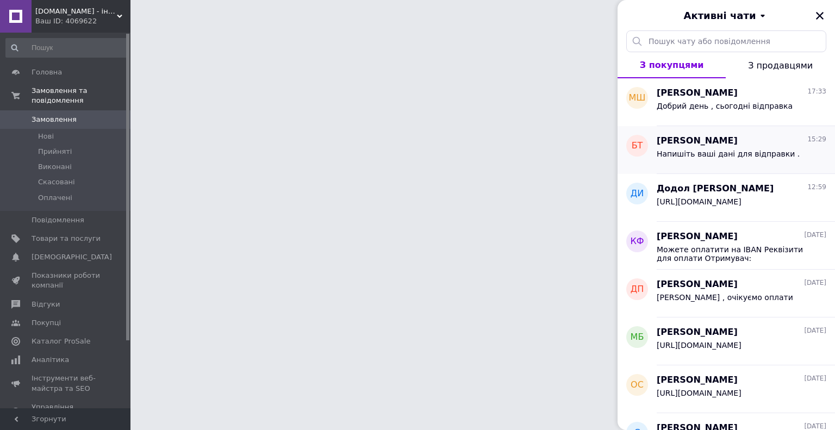
click at [778, 148] on div "Напишіть ваші дані для відправки ." at bounding box center [742, 155] width 170 height 17
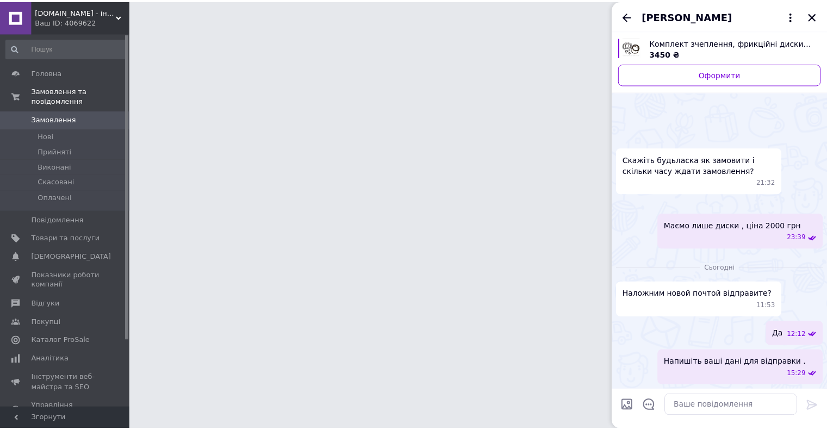
scroll to position [430, 0]
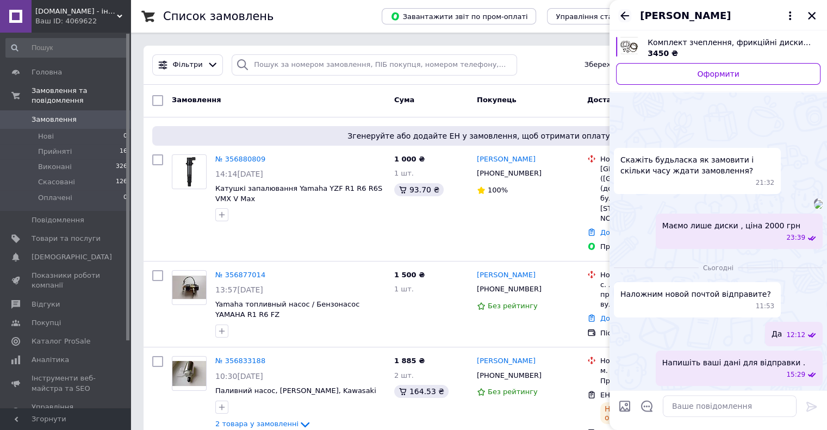
click at [623, 16] on icon "Назад" at bounding box center [625, 15] width 9 height 8
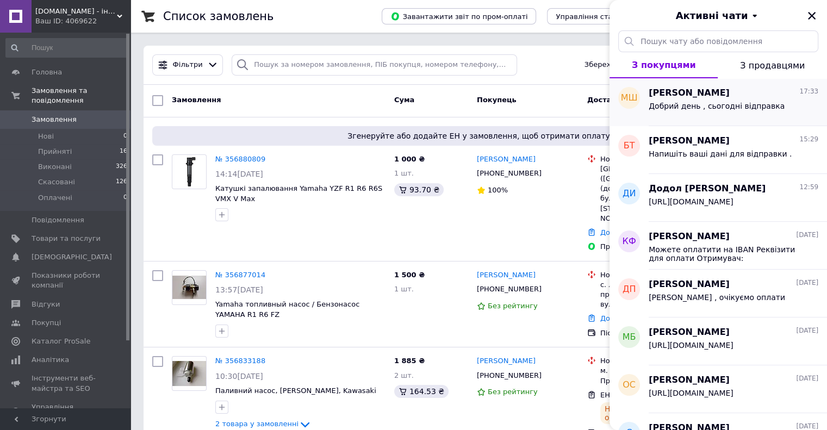
click at [731, 117] on div "[PERSON_NAME] 17:33 Добрий день , сьогодні відправка" at bounding box center [738, 102] width 178 height 48
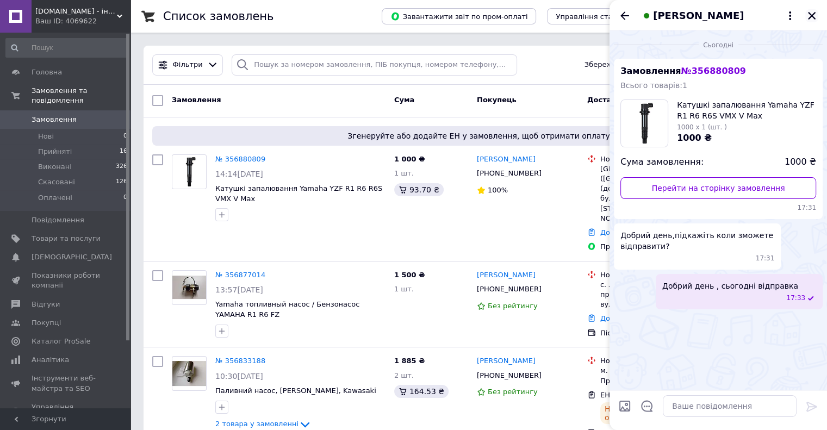
click at [812, 14] on icon "Закрити" at bounding box center [812, 16] width 8 height 8
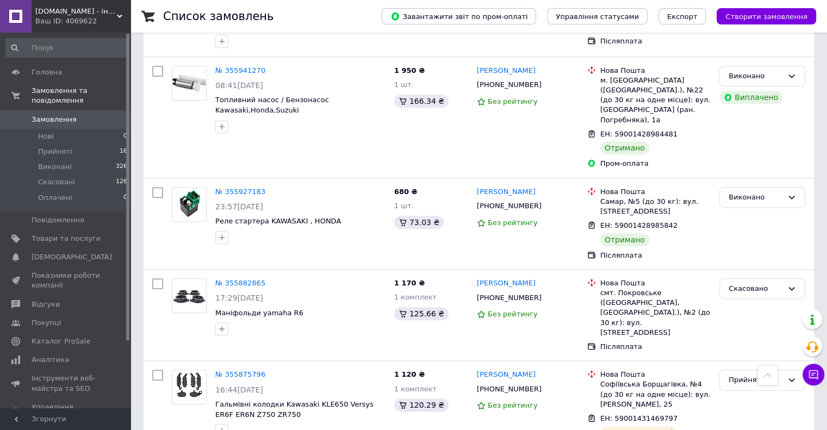
scroll to position [5865, 0]
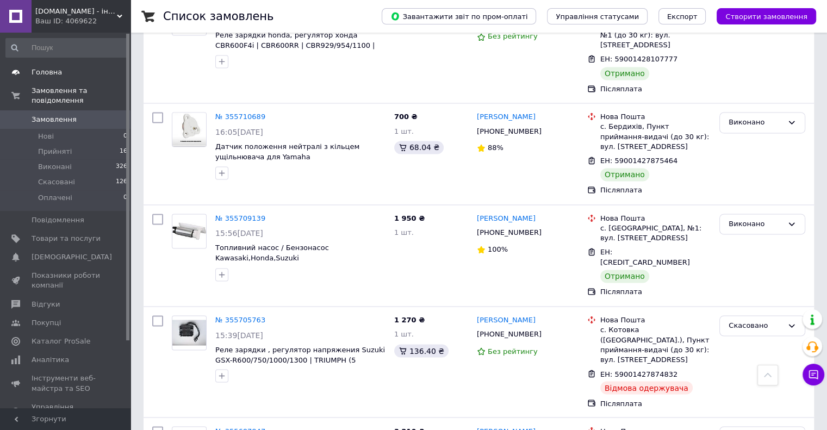
click at [70, 73] on span "Головна" at bounding box center [66, 72] width 69 height 10
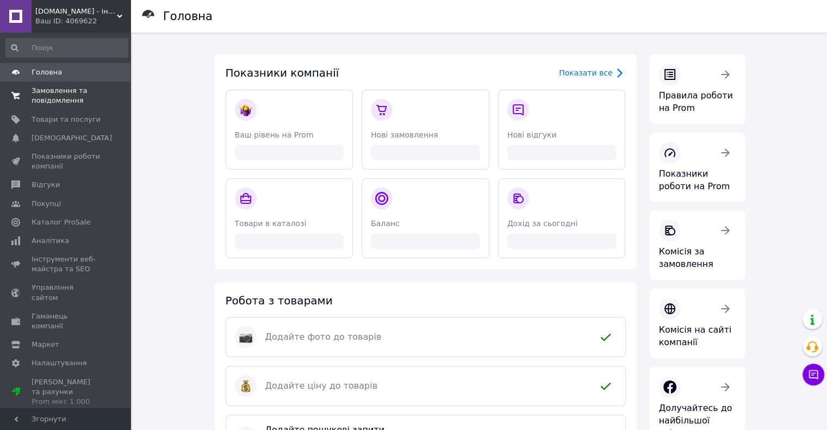
click at [62, 97] on span "Замовлення та повідомлення" at bounding box center [66, 96] width 69 height 20
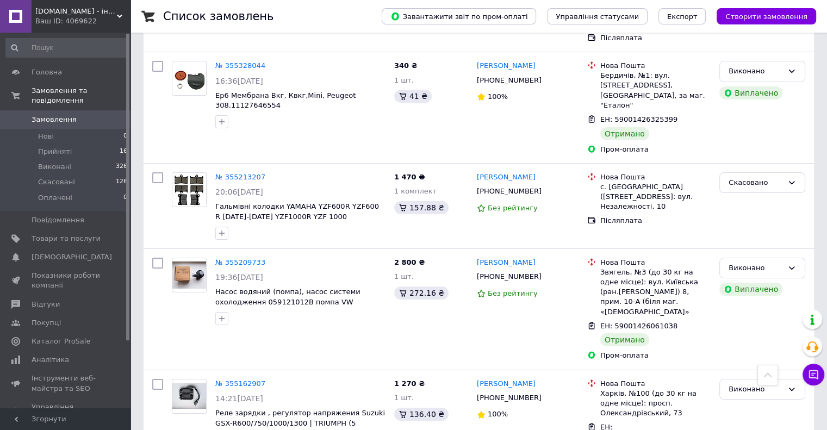
scroll to position [8251, 0]
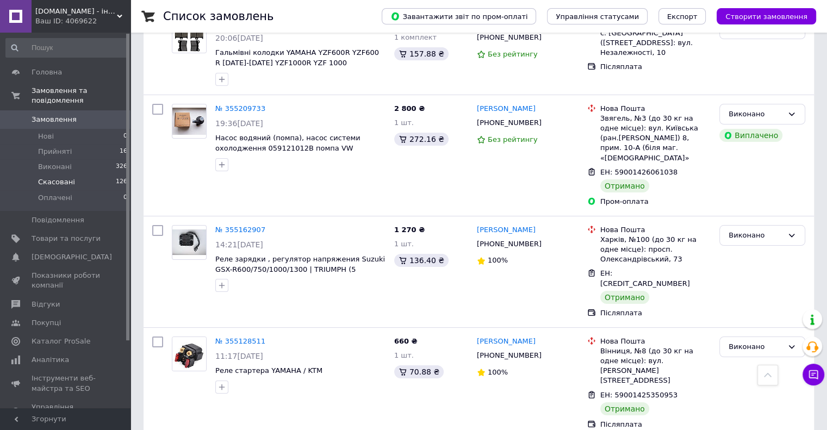
click at [63, 177] on span "Скасовані" at bounding box center [56, 182] width 37 height 10
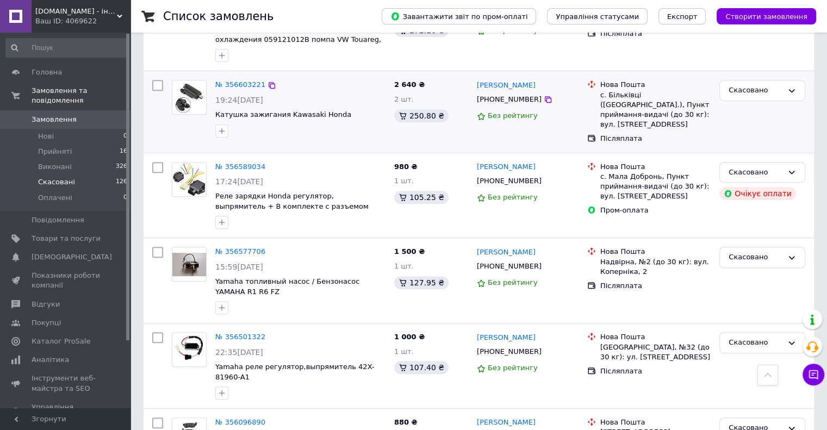
scroll to position [489, 0]
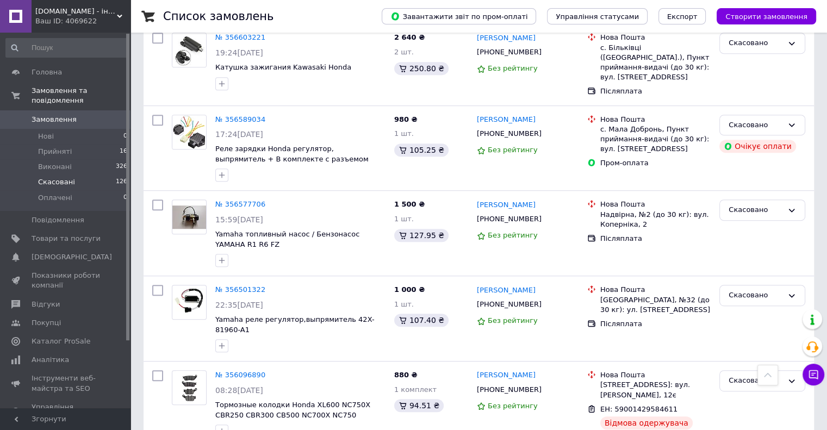
drag, startPoint x: 531, startPoint y: 97, endPoint x: 236, endPoint y: 96, distance: 295.3
click at [236, 115] on link "№ 356589034" at bounding box center [240, 119] width 50 height 8
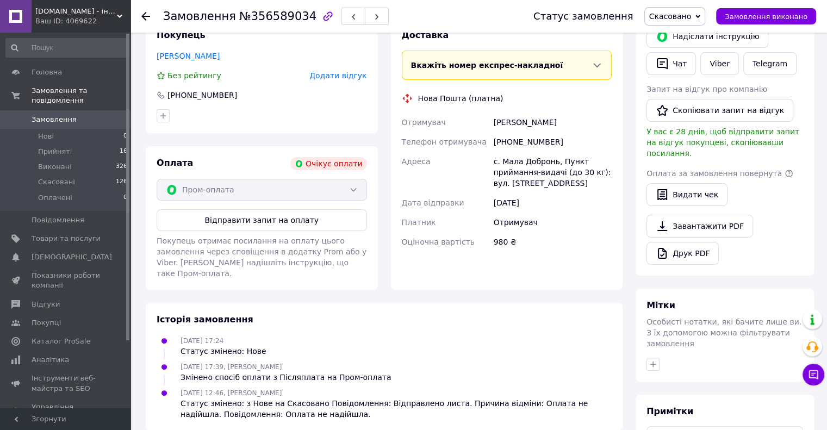
scroll to position [113, 0]
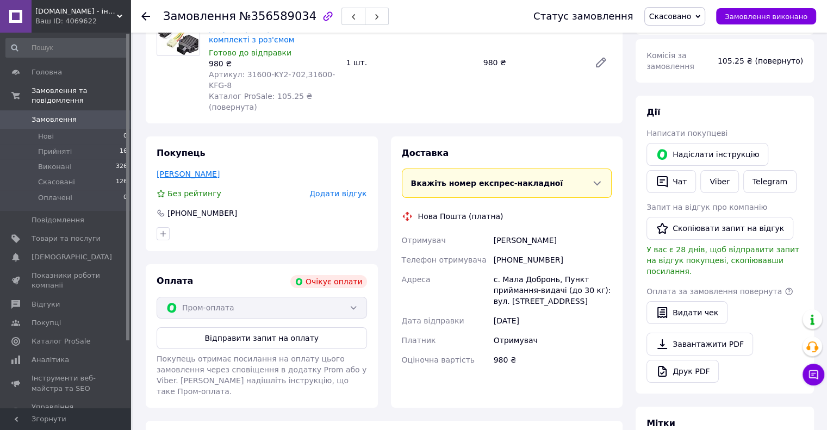
click at [210, 170] on link "[PERSON_NAME]" at bounding box center [188, 174] width 63 height 9
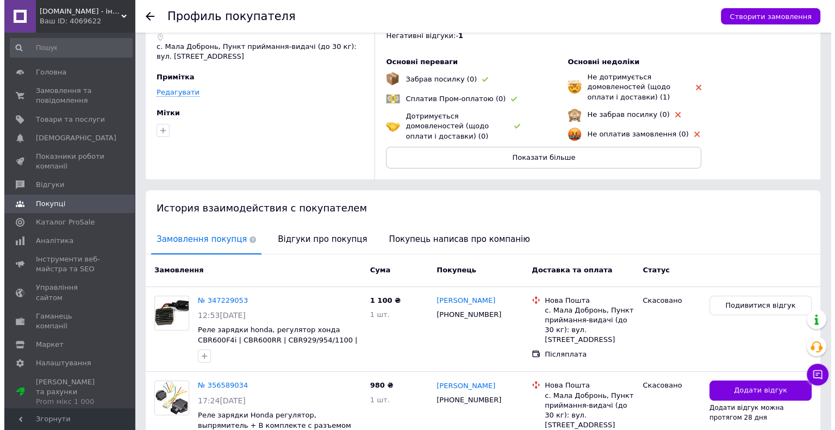
scroll to position [126, 0]
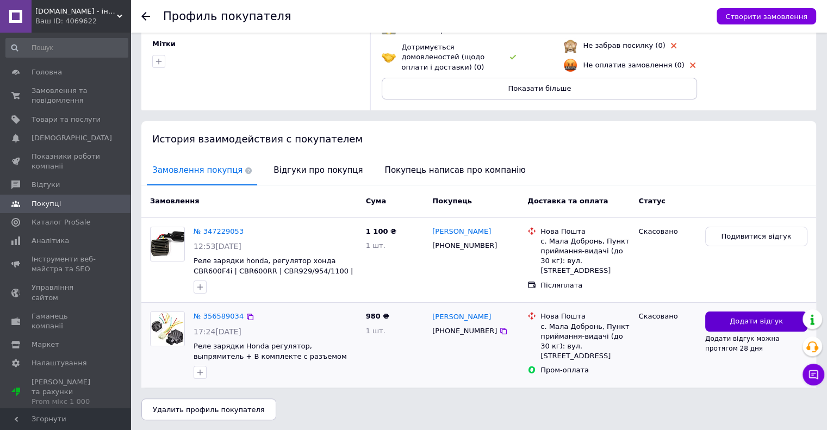
click at [749, 324] on span "Додати відгук" at bounding box center [756, 322] width 53 height 10
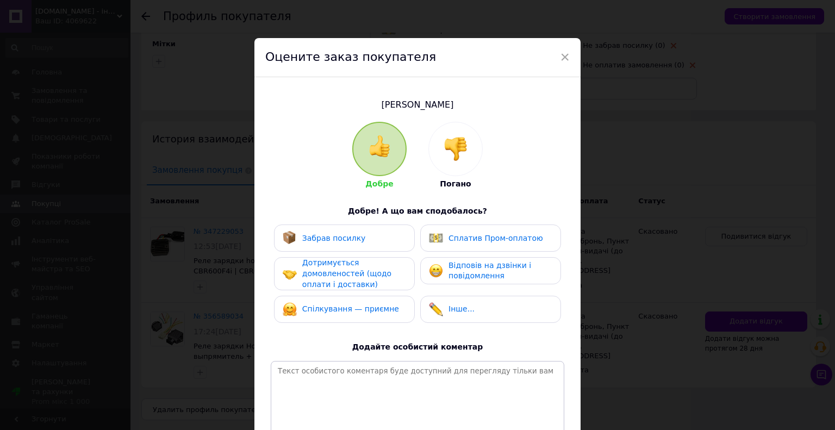
click at [439, 138] on div at bounding box center [455, 148] width 53 height 53
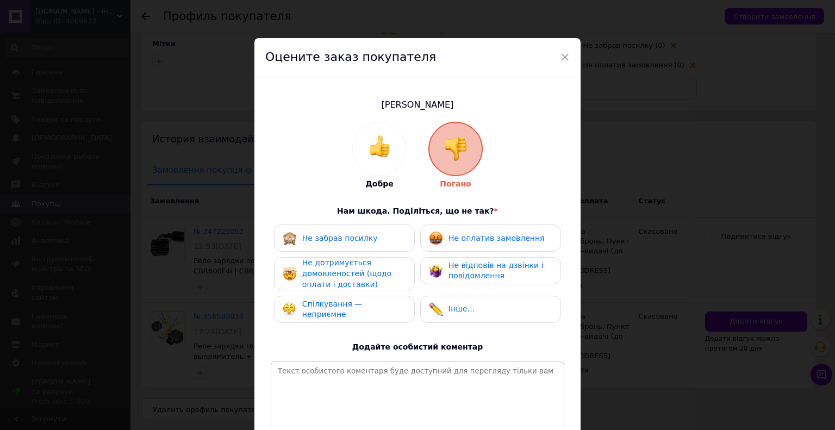
click at [471, 238] on span "Не оплатив замовлення" at bounding box center [497, 238] width 96 height 9
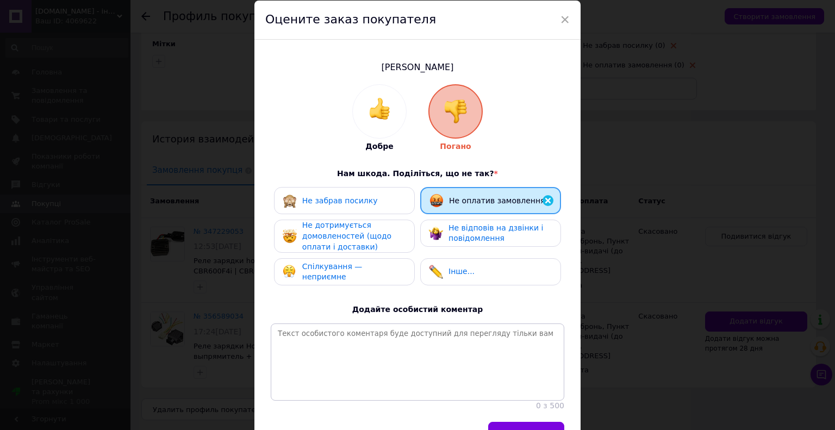
scroll to position [54, 0]
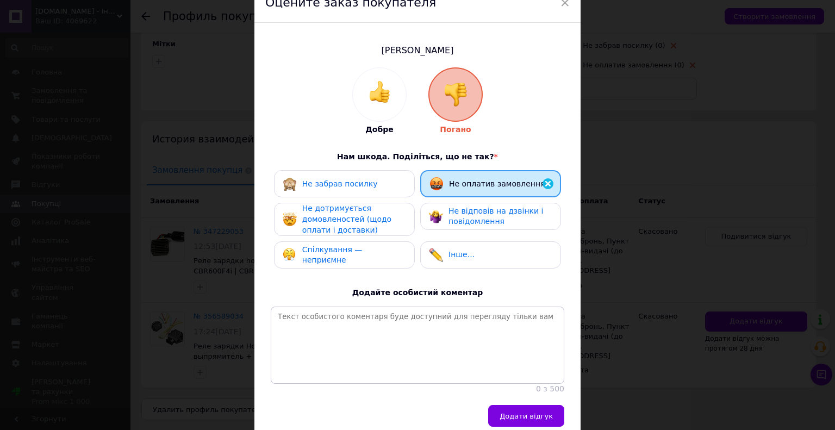
click at [327, 215] on span "Не дотримується домовленостей (щодо оплати і доставки)" at bounding box center [346, 219] width 89 height 30
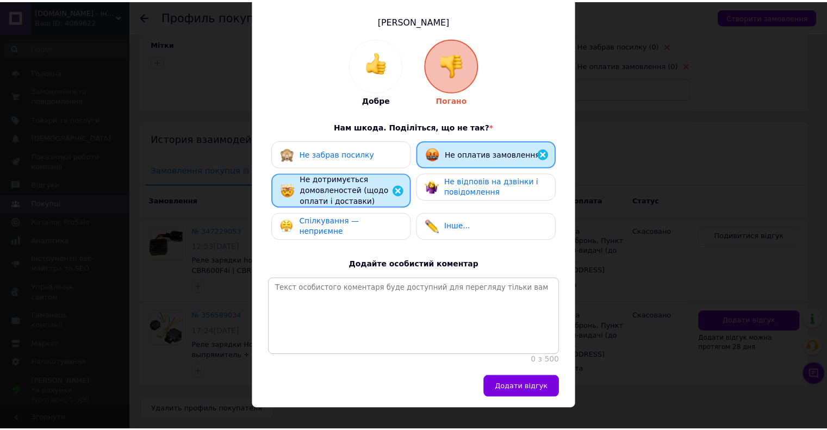
scroll to position [111, 0]
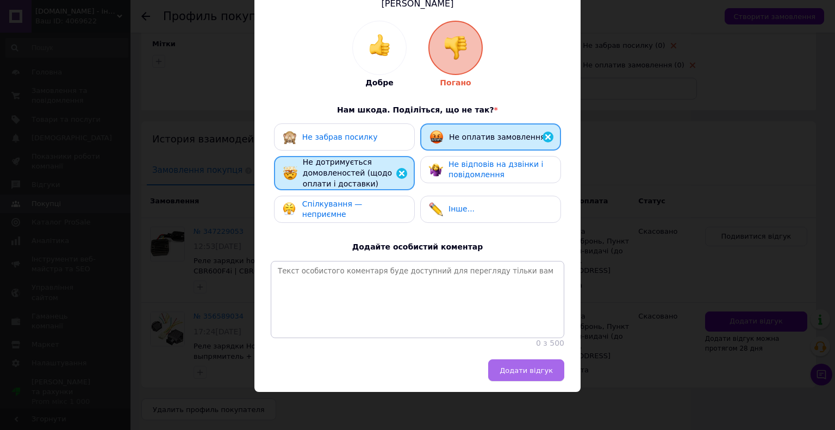
click at [526, 376] on button "Додати відгук" at bounding box center [526, 370] width 76 height 22
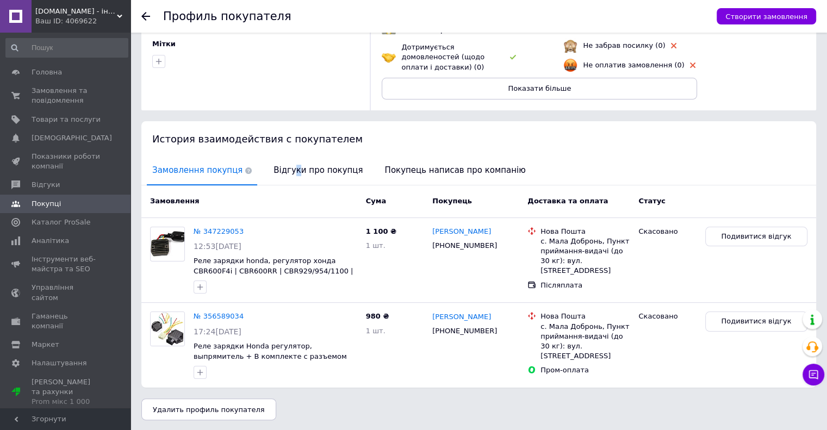
click at [282, 174] on span "Відгуки про покупця" at bounding box center [318, 171] width 100 height 28
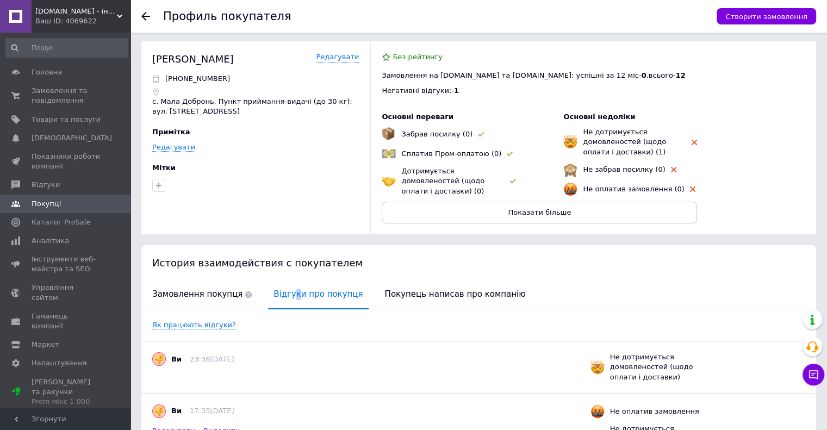
scroll to position [0, 0]
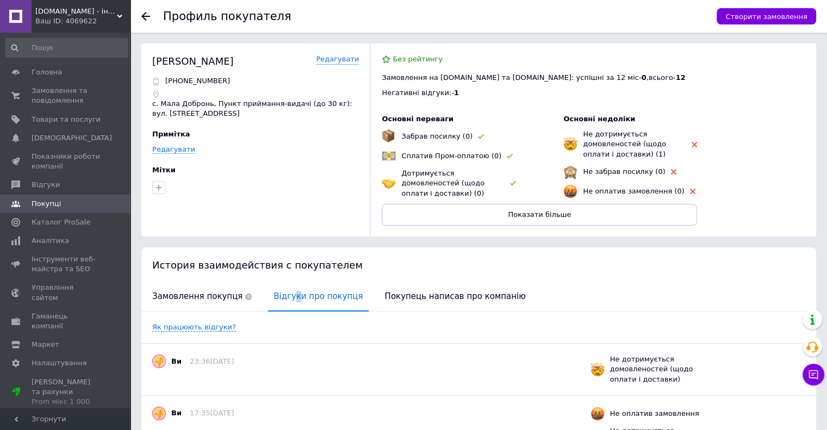
scroll to position [67, 0]
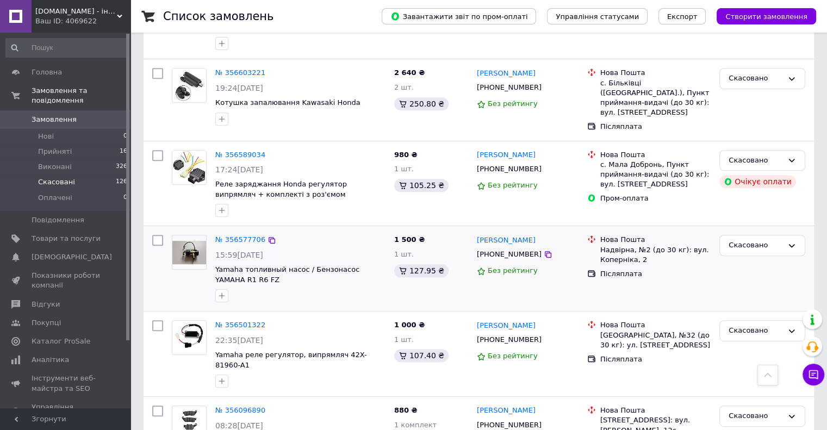
scroll to position [435, 0]
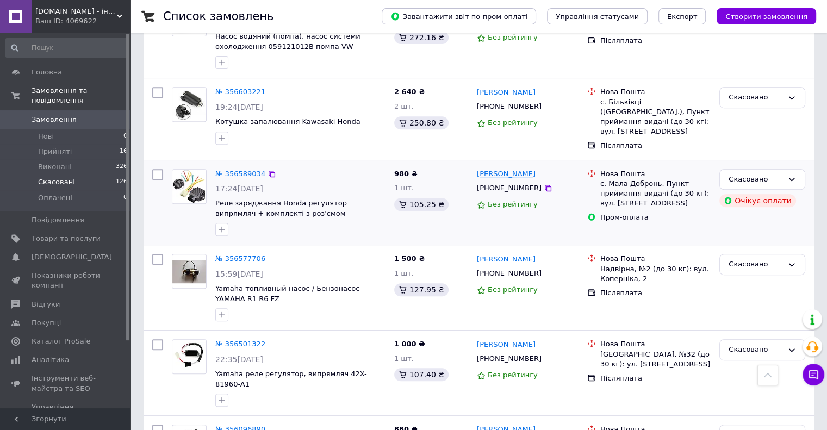
click at [513, 169] on link "[PERSON_NAME]" at bounding box center [506, 174] width 59 height 10
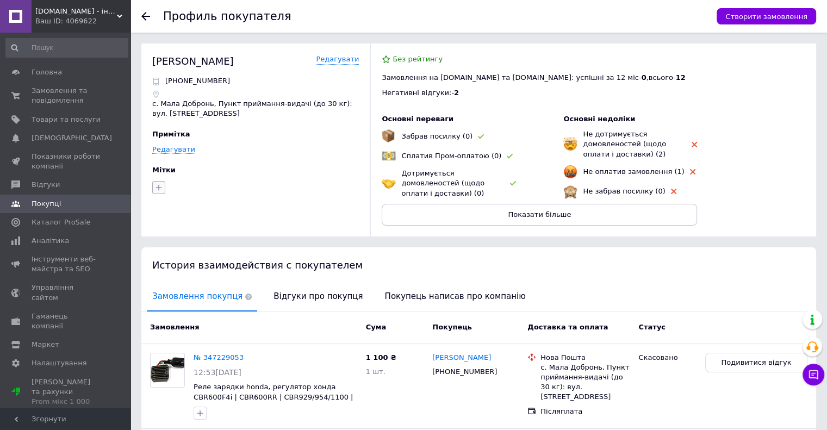
click at [162, 187] on icon "button" at bounding box center [158, 187] width 9 height 9
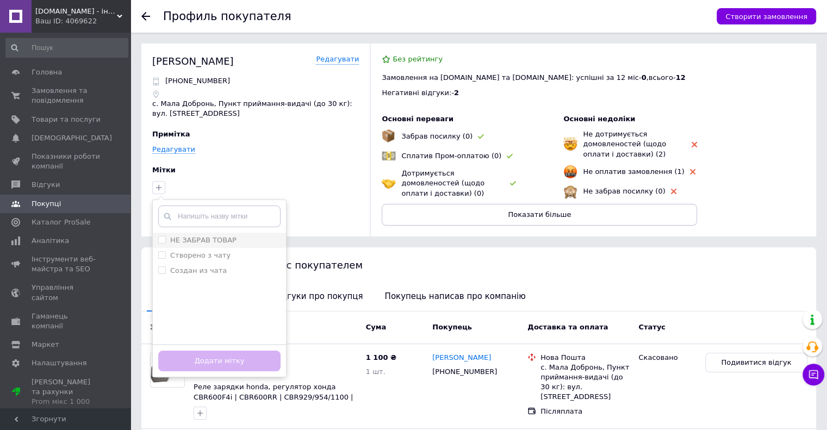
click at [183, 238] on label "НЕ ЗАБРАВ ТОВАР" at bounding box center [203, 240] width 66 height 8
checkbox input "true"
click at [222, 362] on button "Додати мітку" at bounding box center [219, 361] width 122 height 21
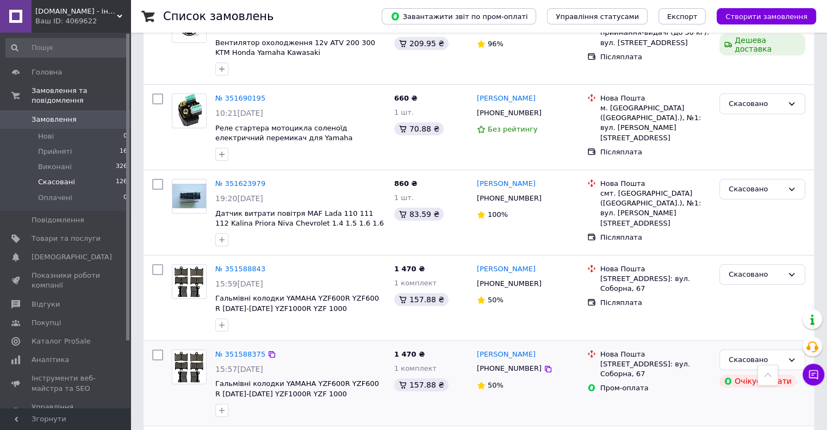
scroll to position [4133, 0]
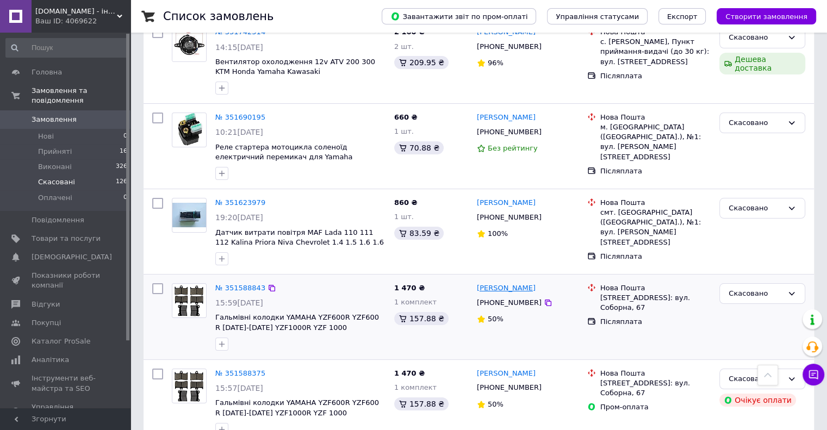
click at [530, 283] on link "[PERSON_NAME]" at bounding box center [506, 288] width 59 height 10
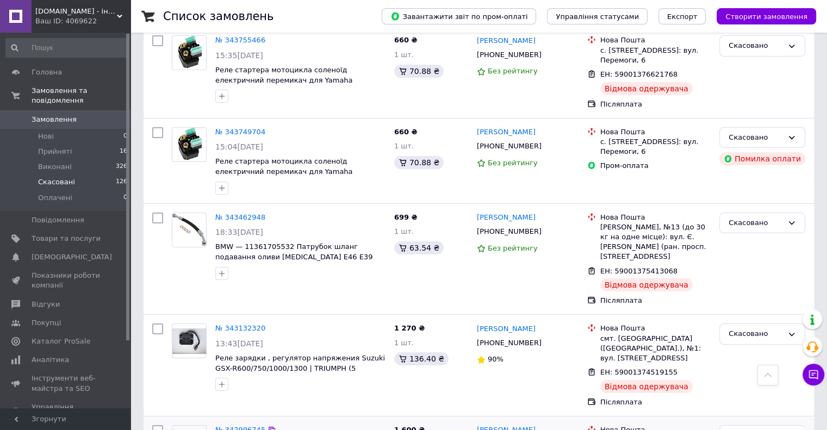
scroll to position [8334, 0]
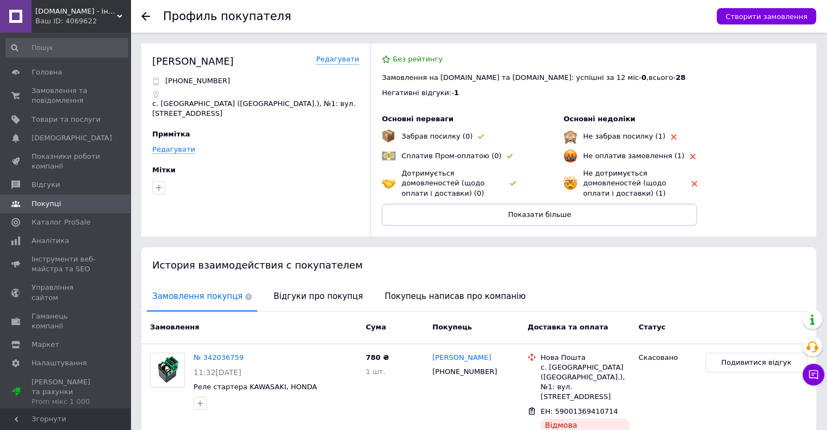
scroll to position [48, 0]
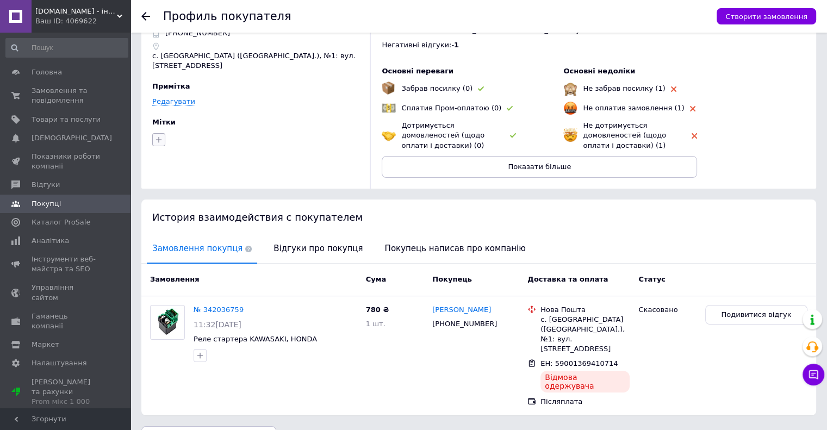
click at [159, 137] on icon "button" at bounding box center [159, 140] width 6 height 6
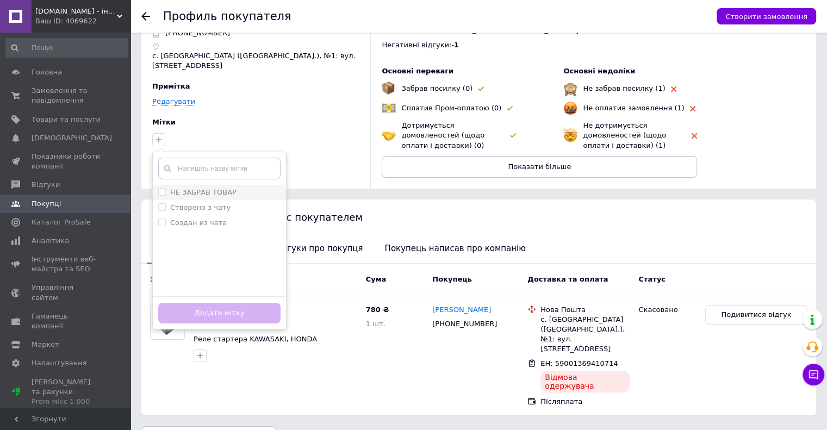
drag, startPoint x: 185, startPoint y: 175, endPoint x: 191, endPoint y: 176, distance: 6.2
click at [185, 188] on label "НЕ ЗАБРАВ ТОВАР" at bounding box center [203, 192] width 66 height 8
checkbox input "true"
click at [229, 303] on button "Додати мітку" at bounding box center [219, 313] width 122 height 21
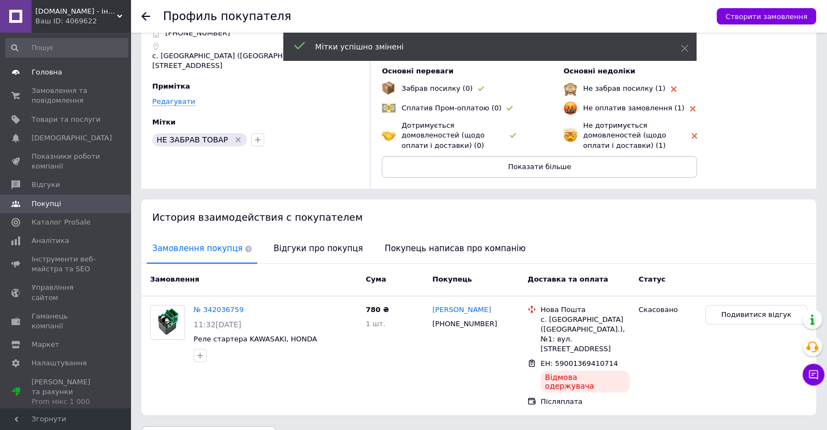
click at [71, 73] on span "Головна" at bounding box center [66, 72] width 69 height 10
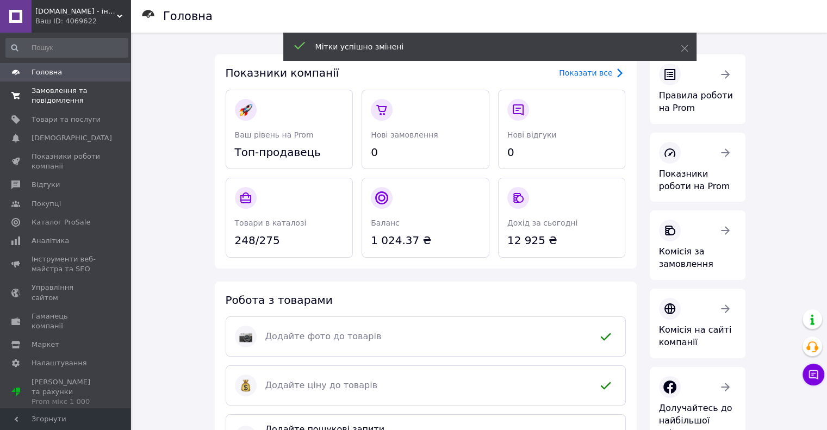
click at [59, 103] on span "Замовлення та повідомлення" at bounding box center [66, 96] width 69 height 20
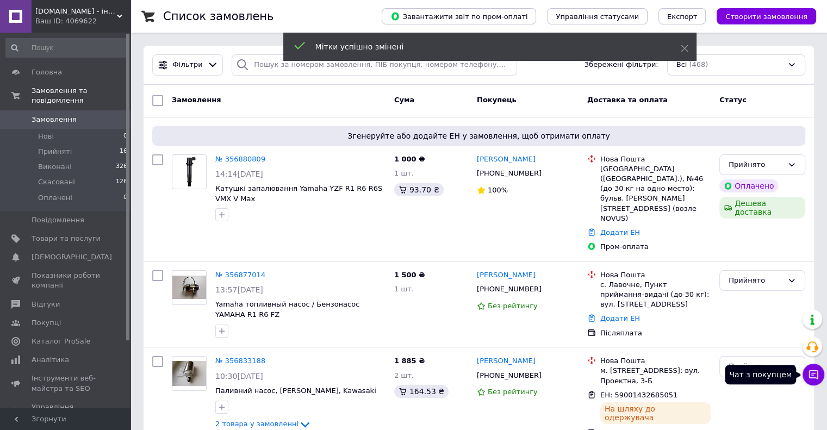
click at [814, 374] on icon at bounding box center [813, 374] width 11 height 11
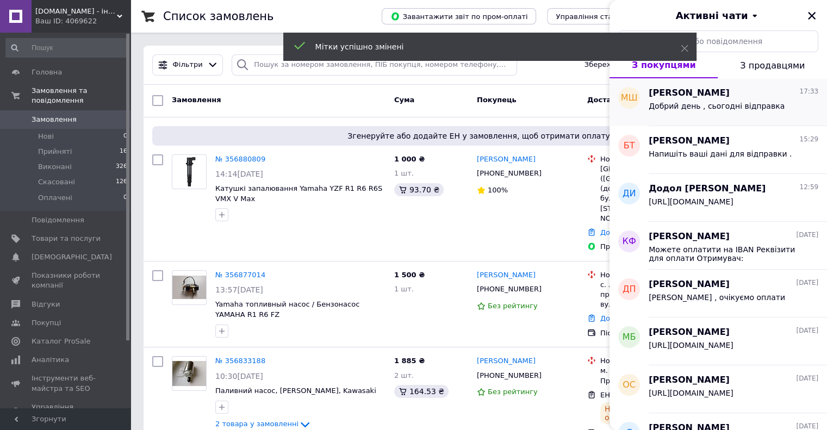
click at [752, 110] on div "Добрий день , сьогодні відправка" at bounding box center [717, 109] width 136 height 15
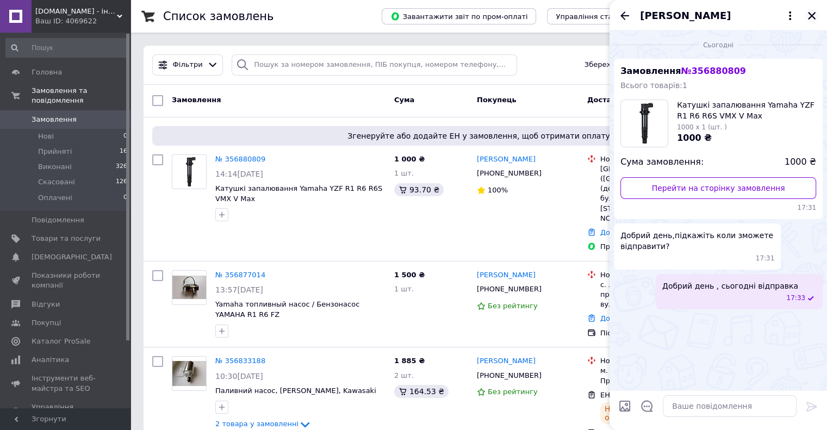
click at [815, 11] on icon "Закрити" at bounding box center [812, 16] width 10 height 10
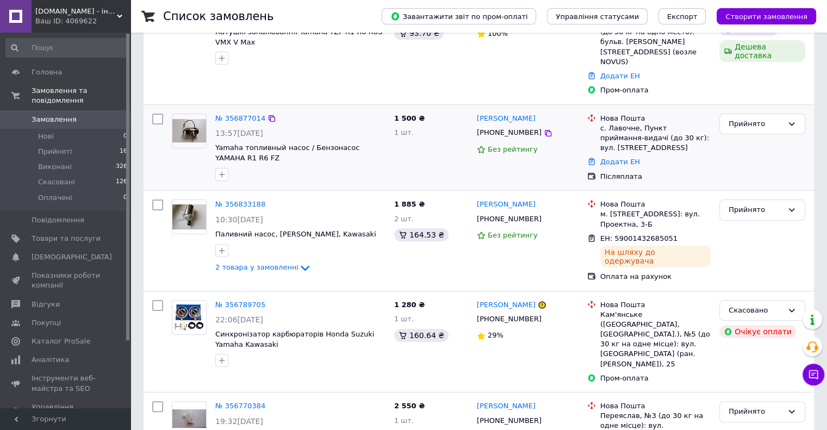
scroll to position [163, 0]
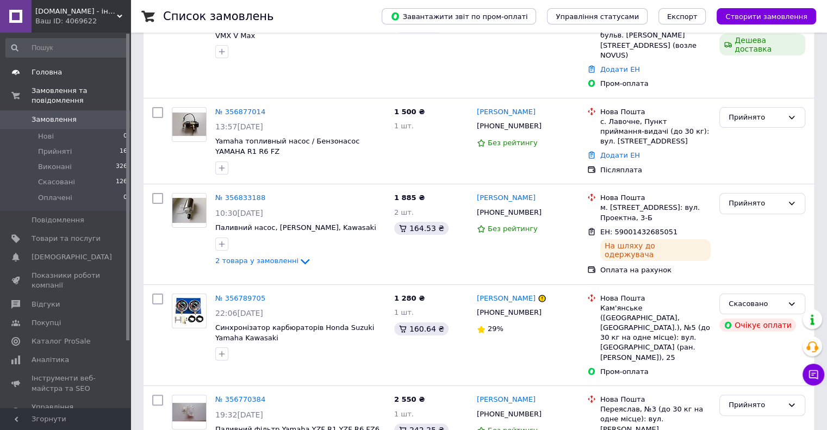
click at [77, 69] on span "Головна" at bounding box center [66, 72] width 69 height 10
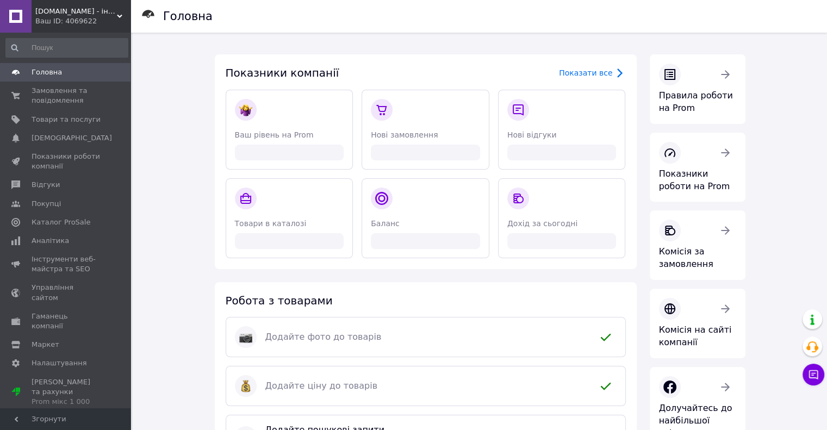
click at [0, 63] on link "Головна" at bounding box center [67, 72] width 134 height 18
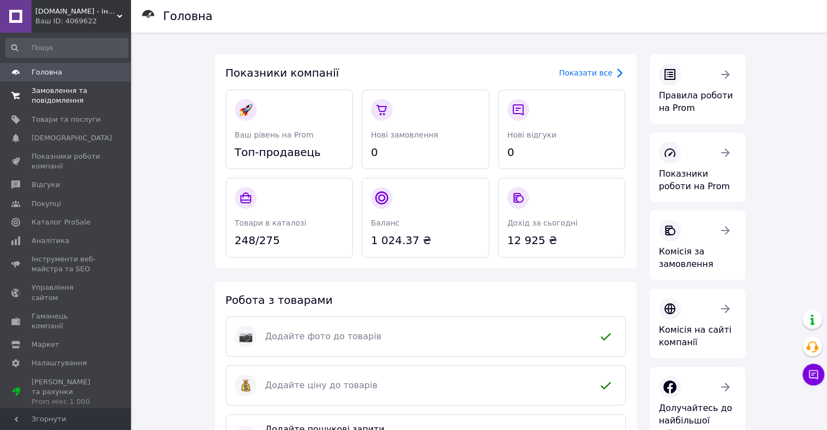
click at [58, 93] on span "Замовлення та повідомлення" at bounding box center [66, 96] width 69 height 20
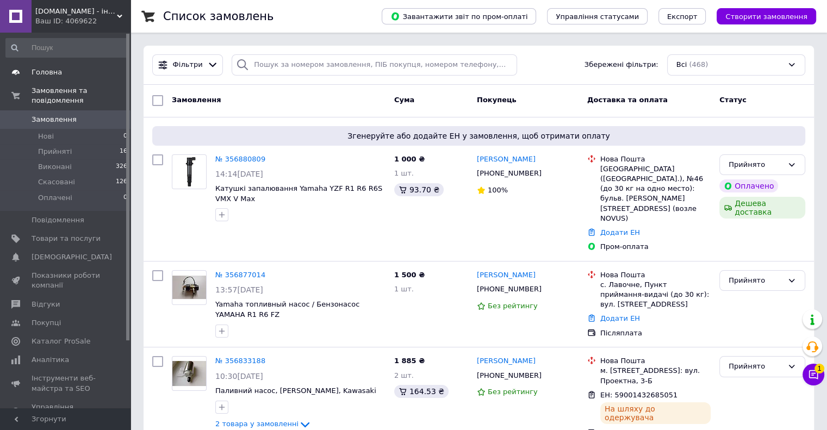
click at [64, 75] on span "Головна" at bounding box center [66, 72] width 69 height 10
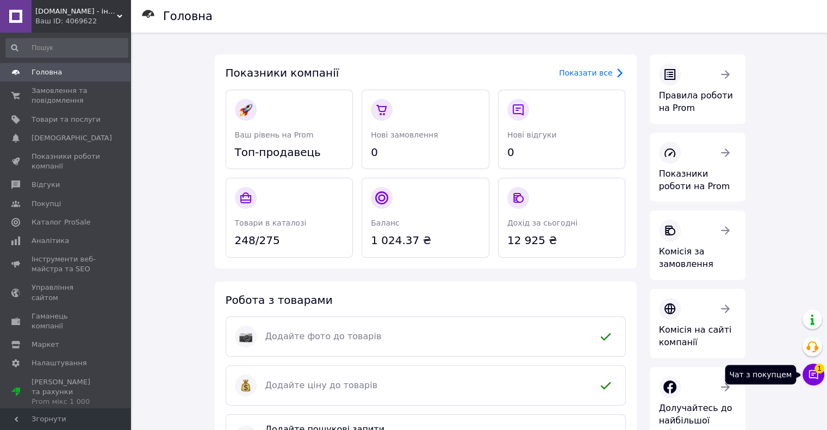
click at [808, 378] on button "Чат з покупцем 1" at bounding box center [814, 375] width 22 height 22
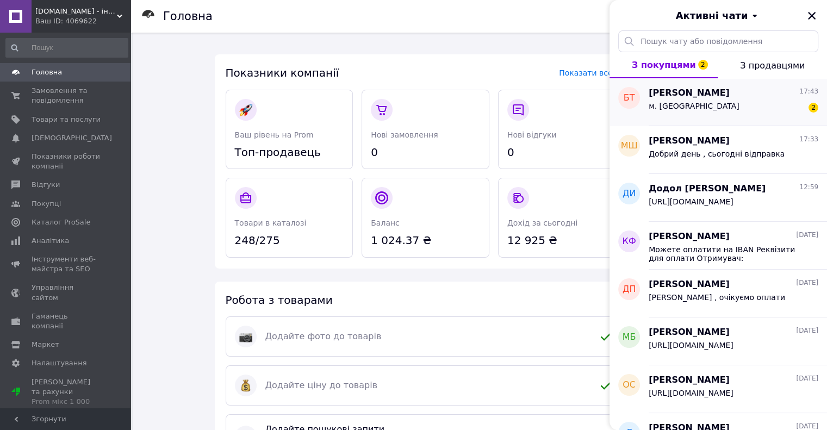
click at [753, 104] on div "м. Гнівань 2" at bounding box center [734, 108] width 170 height 17
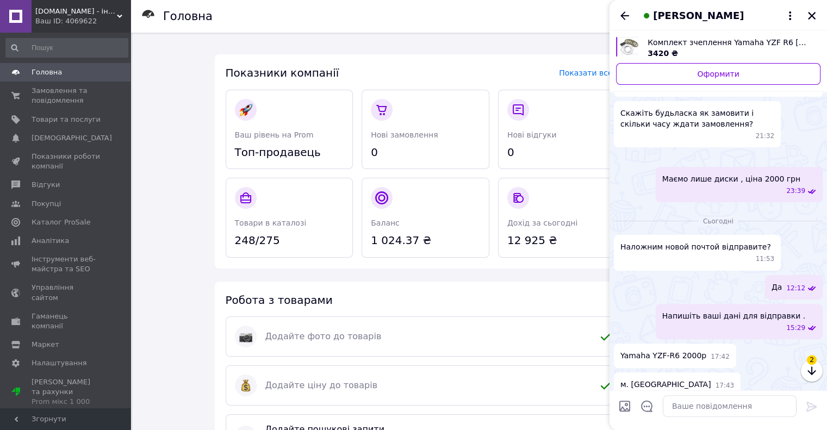
scroll to position [507, 0]
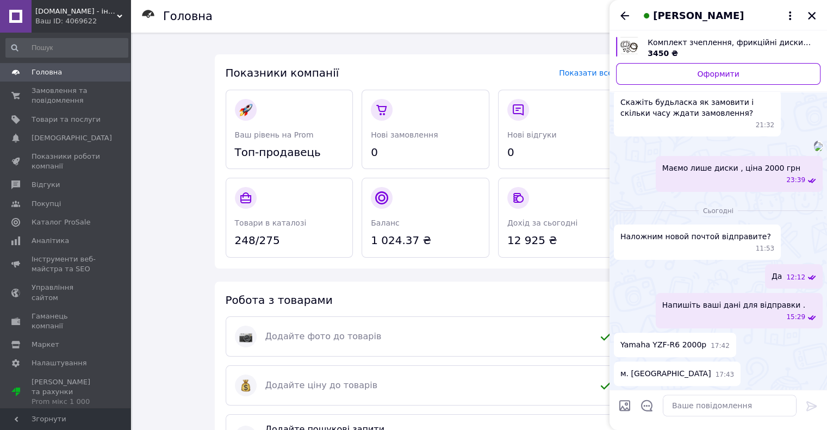
click at [677, 12] on span "[PERSON_NAME]" at bounding box center [698, 16] width 91 height 14
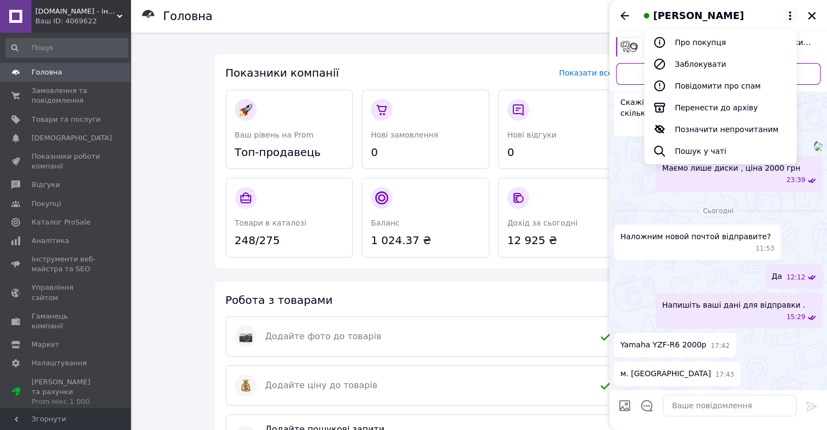
click at [635, 152] on div "23:38" at bounding box center [718, 146] width 209 height 11
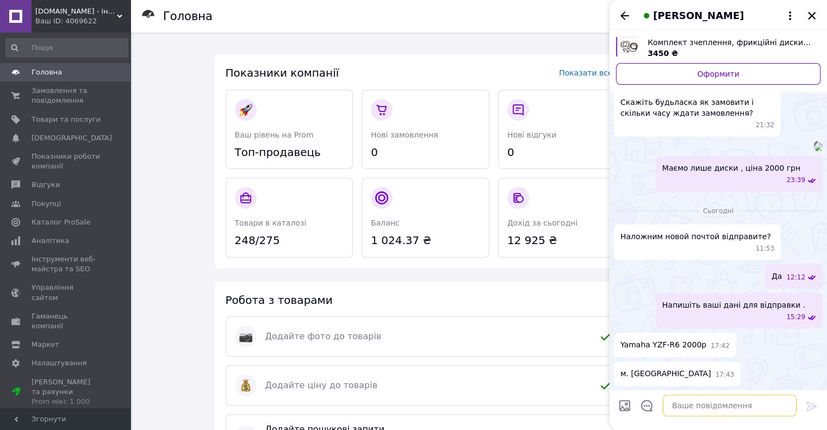
click at [716, 406] on textarea at bounding box center [730, 406] width 134 height 22
type textarea "н"
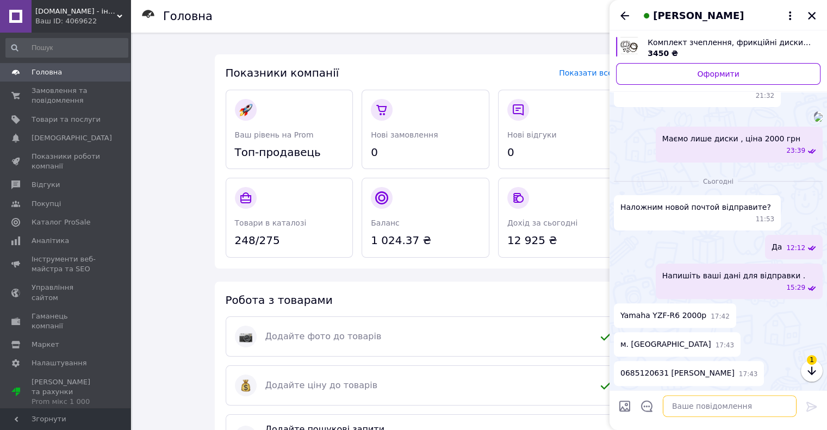
scroll to position [548, 0]
click at [734, 411] on textarea at bounding box center [730, 406] width 134 height 22
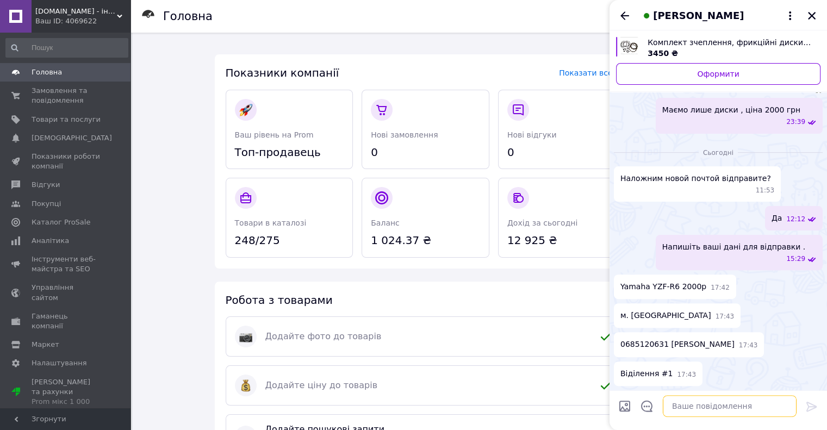
scroll to position [576, 0]
type textarea "завтра відправка"
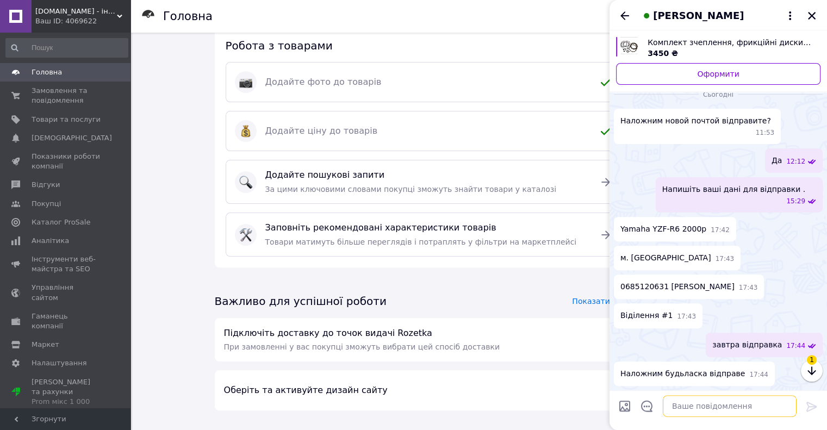
scroll to position [615, 0]
click at [737, 407] on textarea at bounding box center [730, 406] width 134 height 22
type textarea "+"
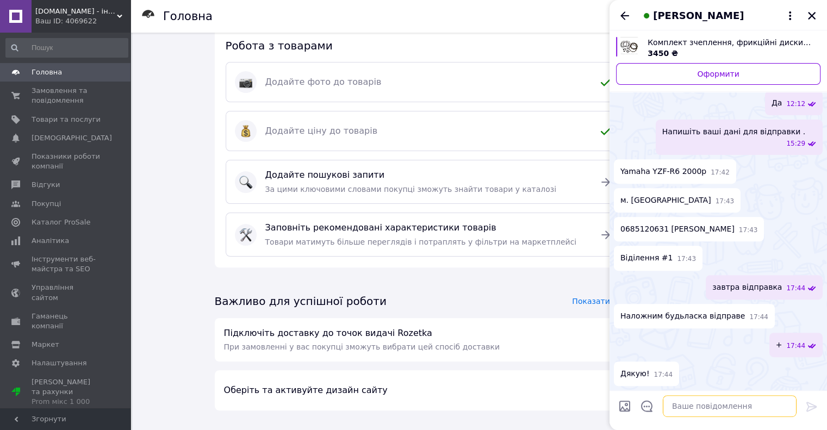
scroll to position [672, 0]
click at [709, 409] on textarea at bounding box center [730, 406] width 134 height 22
type textarea "гарного вечора"
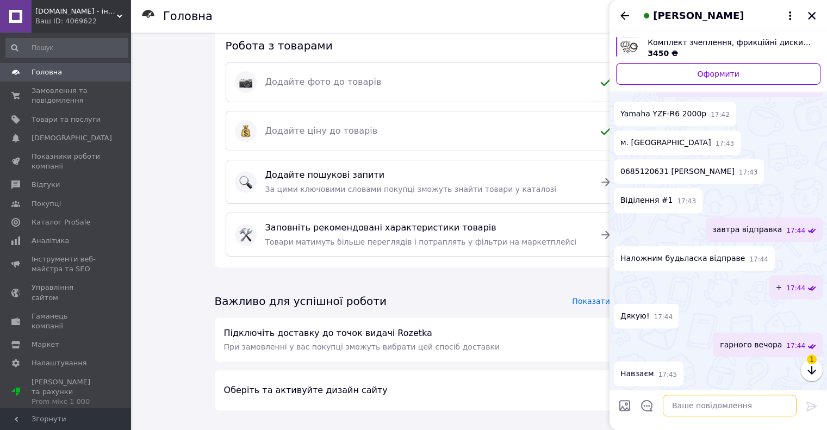
scroll to position [730, 0]
click at [815, 13] on icon "Закрити" at bounding box center [812, 16] width 8 height 8
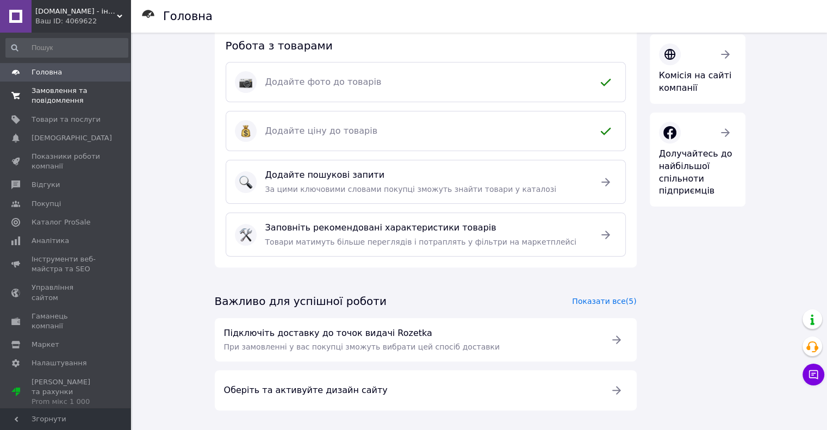
click at [50, 87] on span "Замовлення та повідомлення" at bounding box center [66, 96] width 69 height 20
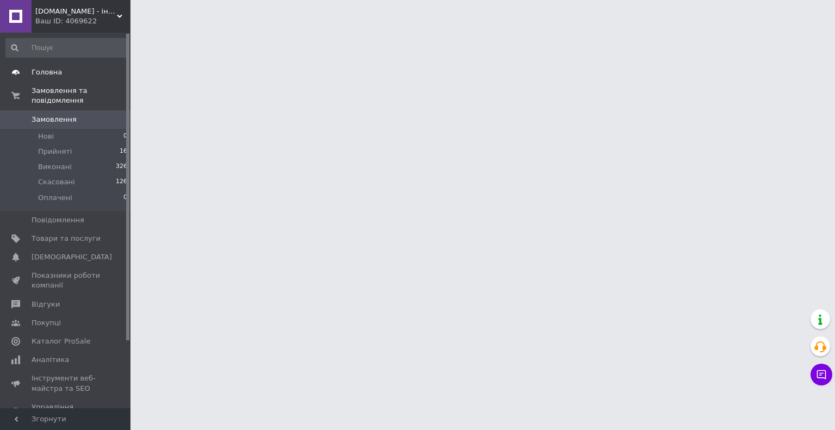
click at [46, 71] on span "Головна" at bounding box center [47, 72] width 30 height 10
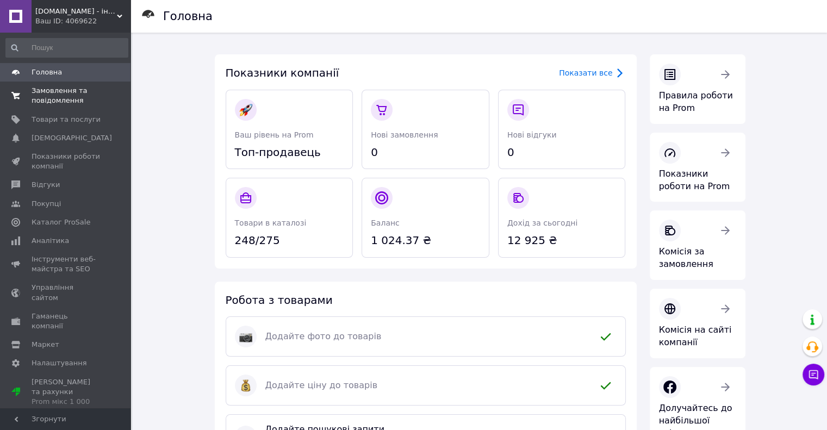
click at [61, 98] on span "Замовлення та повідомлення" at bounding box center [66, 96] width 69 height 20
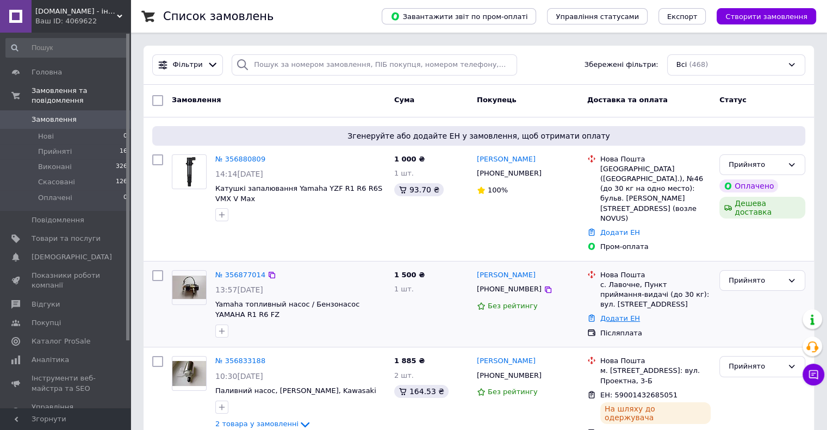
click at [621, 314] on link "Додати ЕН" at bounding box center [620, 318] width 40 height 8
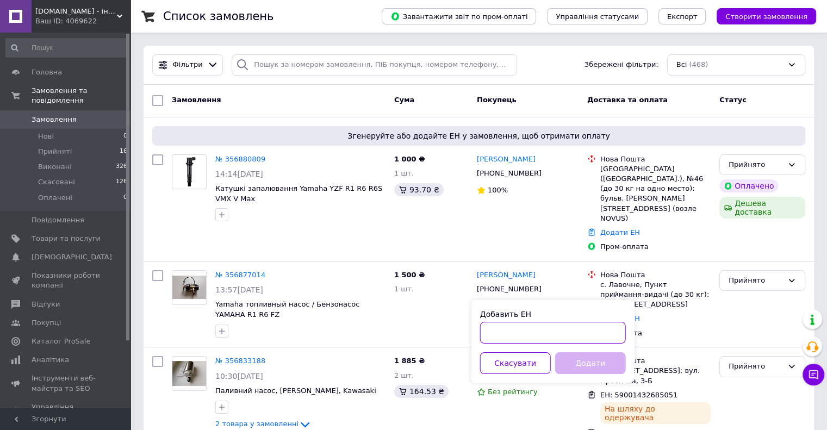
click at [522, 339] on input "Добавить ЕН" at bounding box center [553, 333] width 146 height 22
paste input "59001433004520"
type input "59001433004520"
click at [608, 365] on button "Додати" at bounding box center [590, 363] width 71 height 22
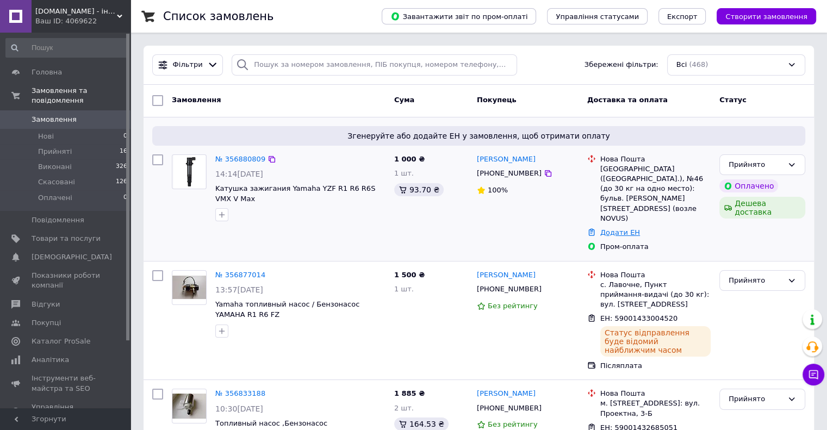
click at [615, 228] on link "Додати ЕН" at bounding box center [620, 232] width 40 height 8
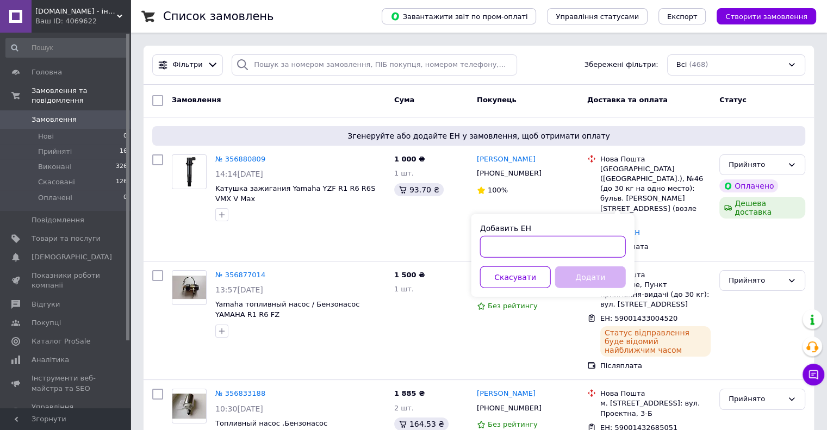
click at [580, 251] on input "Добавить ЕН" at bounding box center [553, 247] width 146 height 22
paste input "59001433005290"
type input "59001433005290"
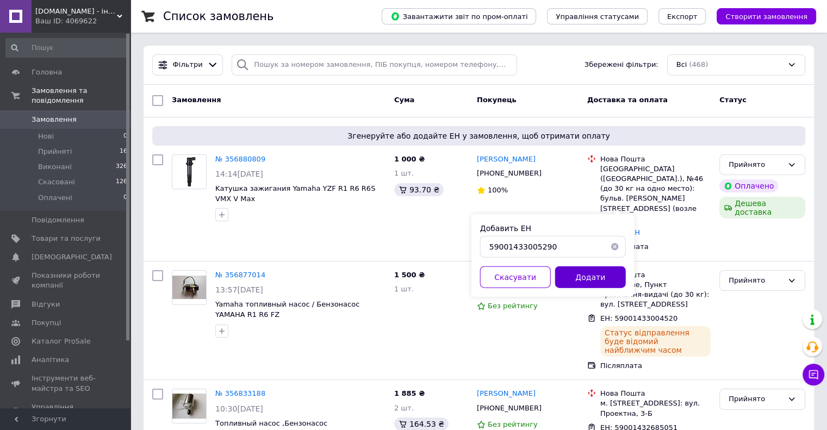
click at [615, 274] on button "Додати" at bounding box center [590, 277] width 71 height 22
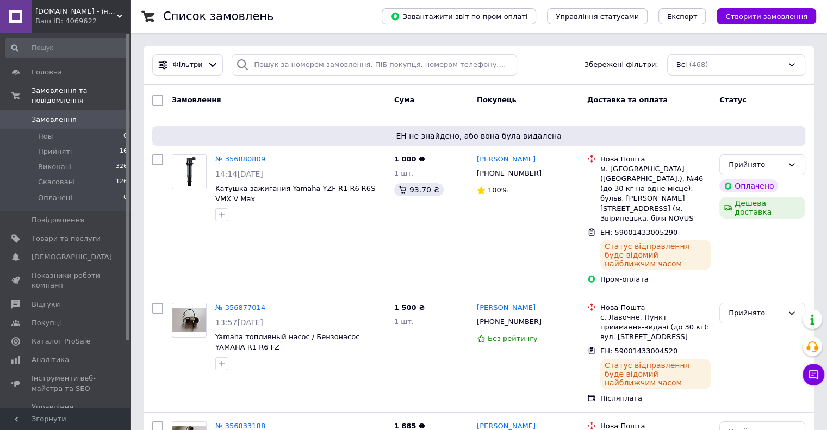
click at [814, 374] on icon at bounding box center [813, 374] width 11 height 11
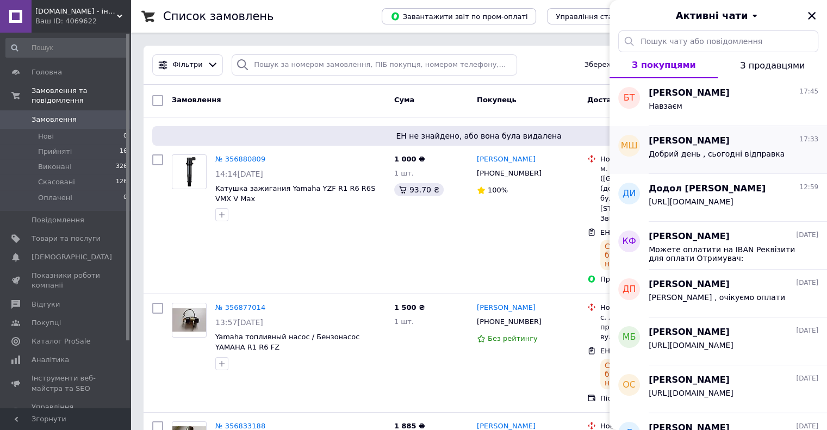
click at [728, 140] on div "[PERSON_NAME] 17:33" at bounding box center [734, 141] width 170 height 13
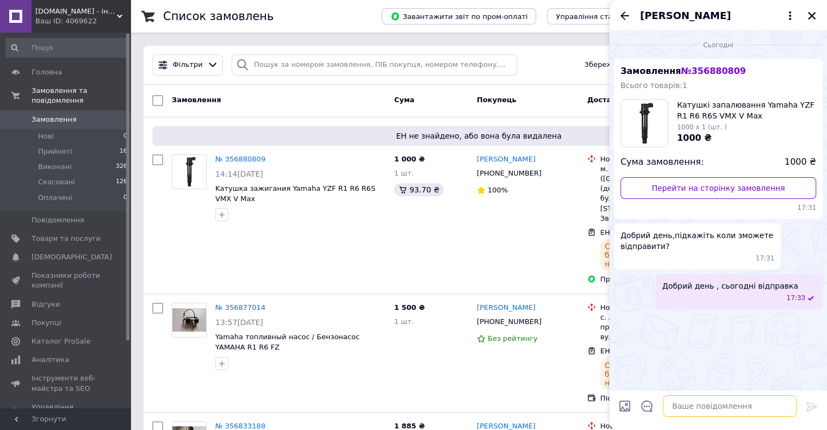
click at [730, 405] on textarea at bounding box center [730, 406] width 134 height 22
paste textarea "[URL][DOMAIN_NAME]"
type textarea "[URL][DOMAIN_NAME]"
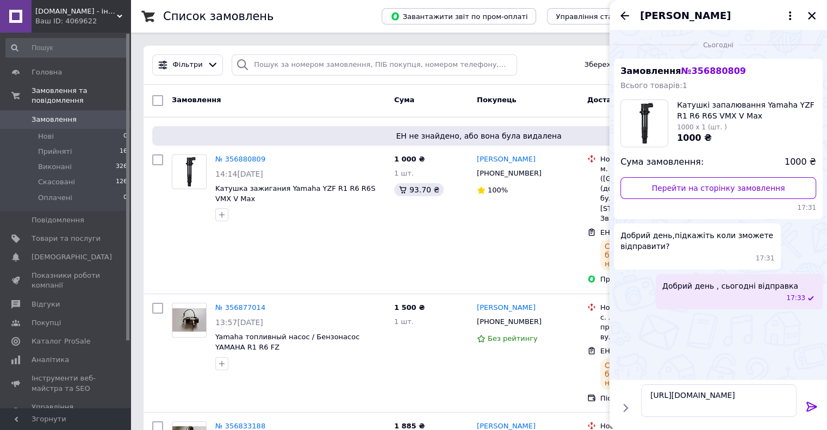
click at [810, 407] on icon at bounding box center [811, 406] width 13 height 13
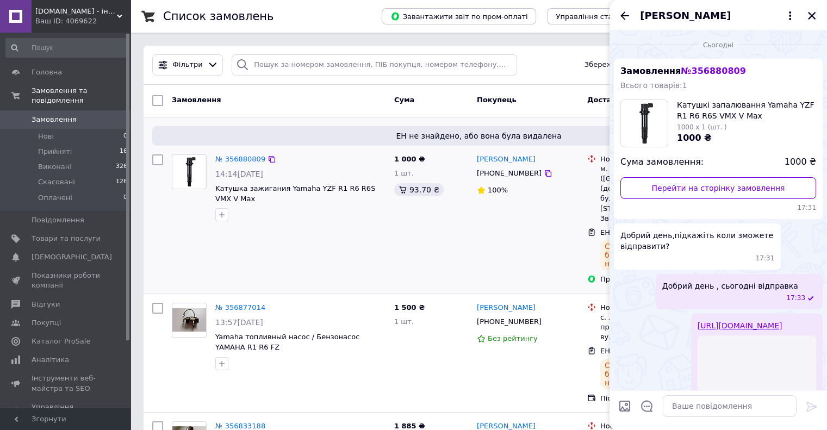
click at [529, 226] on div "[PERSON_NAME] [PHONE_NUMBER] 100%" at bounding box center [528, 219] width 110 height 139
click at [815, 15] on icon "Закрити" at bounding box center [812, 16] width 10 height 10
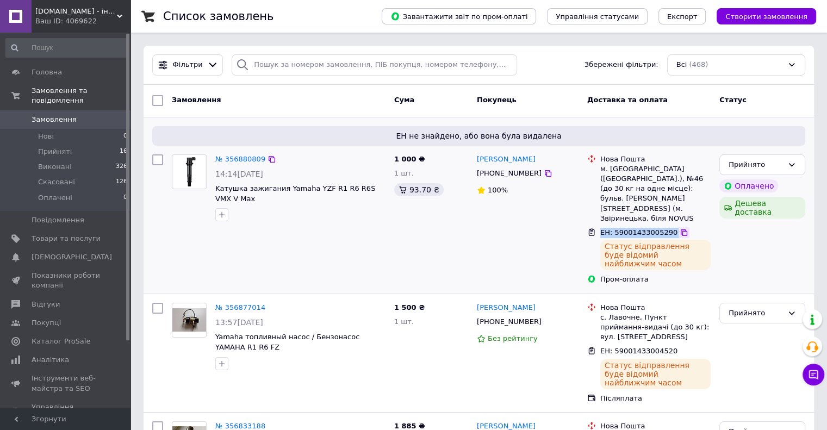
drag, startPoint x: 599, startPoint y: 212, endPoint x: 667, endPoint y: 209, distance: 68.6
click at [667, 227] on div "ЕН: 59001433005290" at bounding box center [655, 233] width 113 height 13
copy div "ЕН: 59001433005290"
click at [814, 375] on icon at bounding box center [813, 374] width 9 height 9
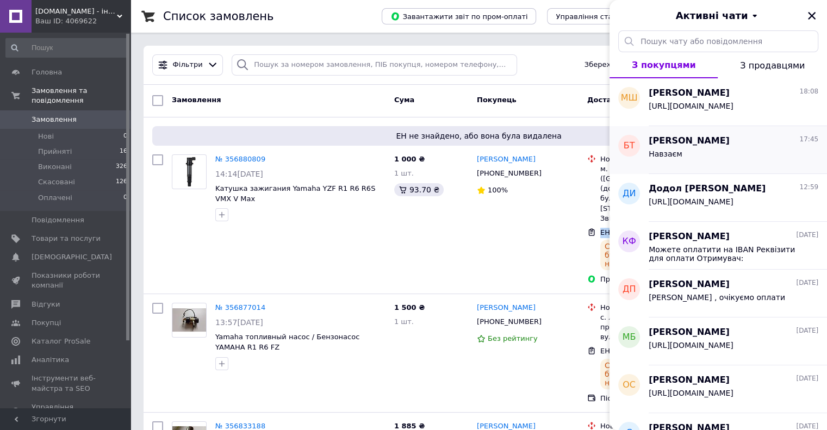
click at [699, 151] on div "Навзаєм" at bounding box center [734, 155] width 170 height 17
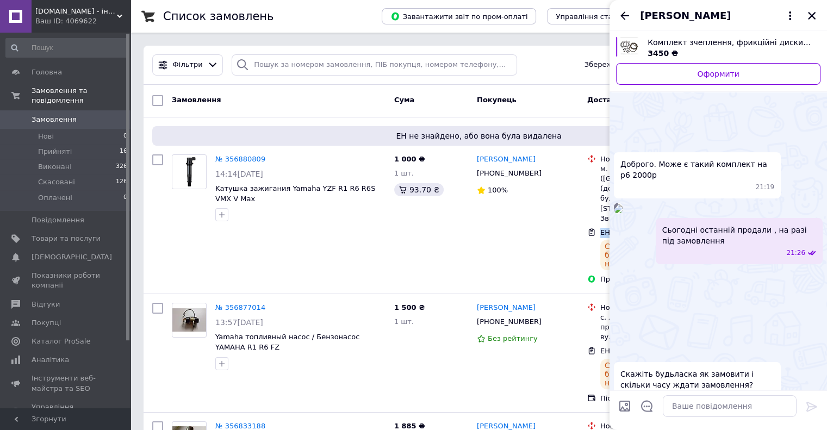
scroll to position [785, 0]
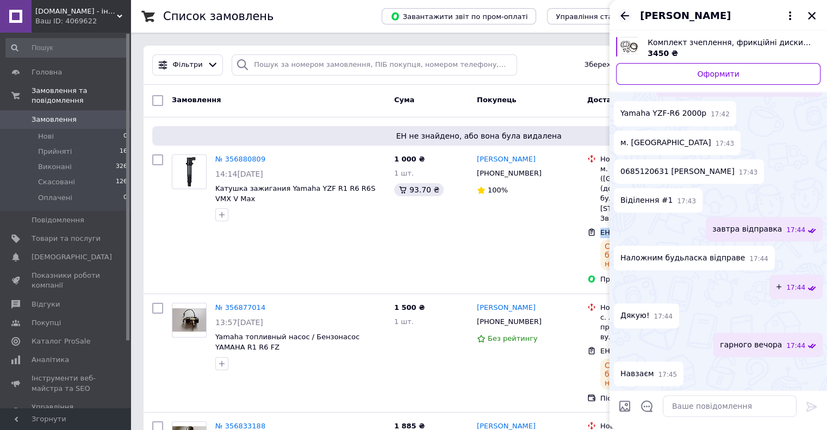
click at [629, 15] on icon "Назад" at bounding box center [624, 15] width 13 height 13
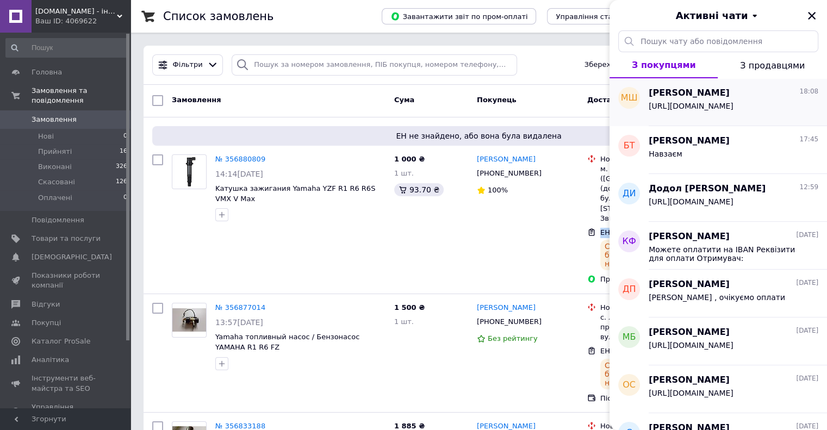
click at [730, 110] on span "[URL][DOMAIN_NAME]" at bounding box center [691, 106] width 85 height 9
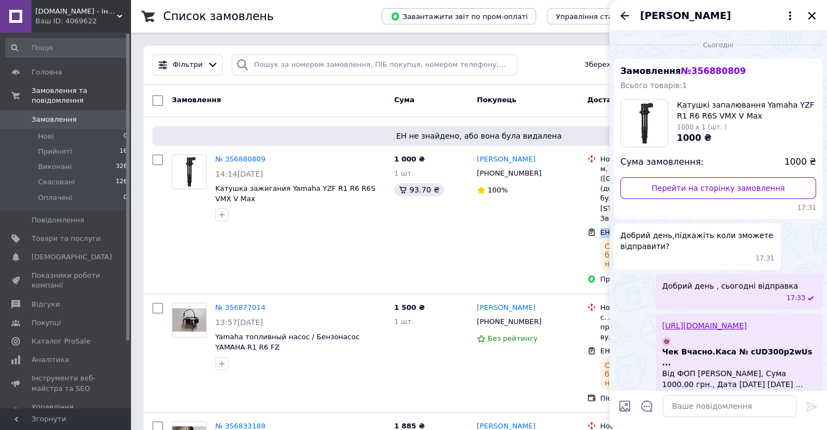
scroll to position [85, 0]
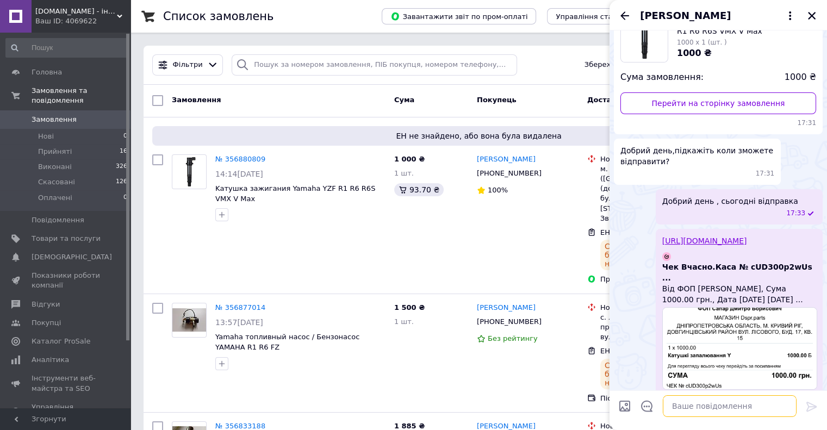
click at [691, 410] on textarea at bounding box center [730, 406] width 134 height 22
paste textarea "ЕН: 59001433005290"
type textarea "ЕН: 59001433005290"
click at [809, 406] on icon at bounding box center [811, 406] width 13 height 13
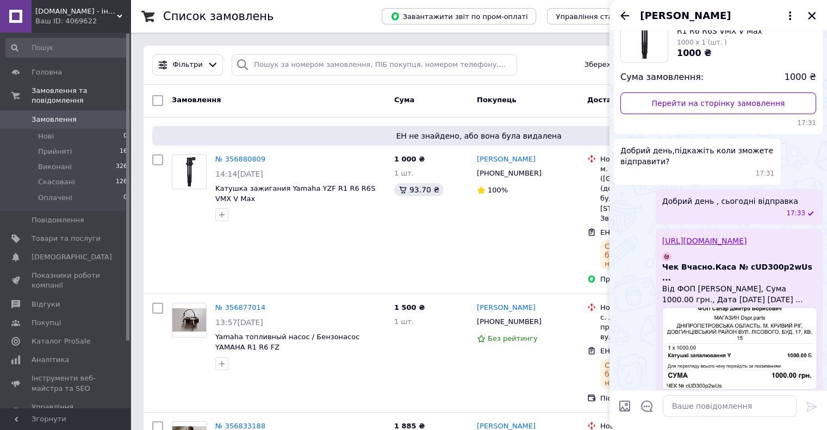
scroll to position [113, 0]
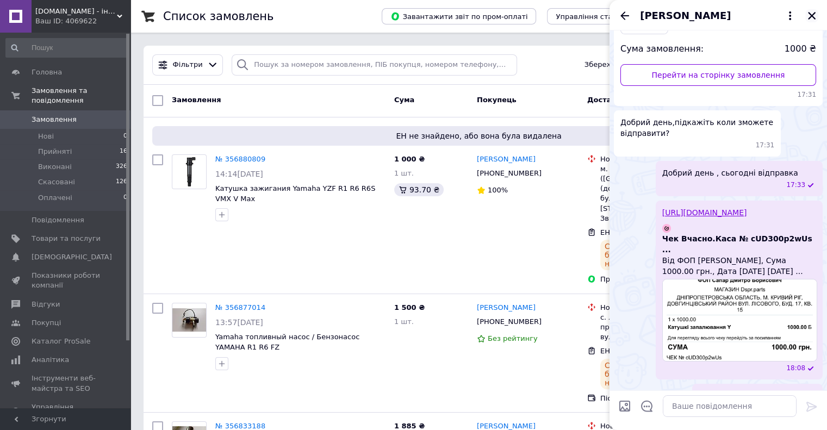
click at [809, 11] on icon "Закрити" at bounding box center [812, 16] width 10 height 10
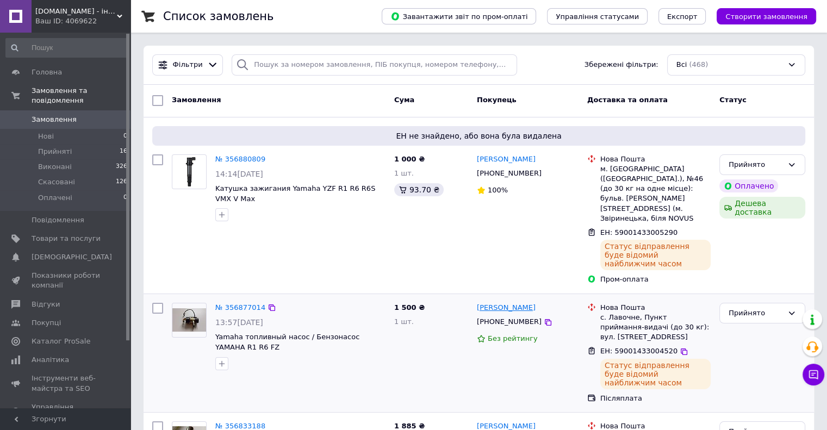
click at [508, 303] on link "[PERSON_NAME]" at bounding box center [506, 308] width 59 height 10
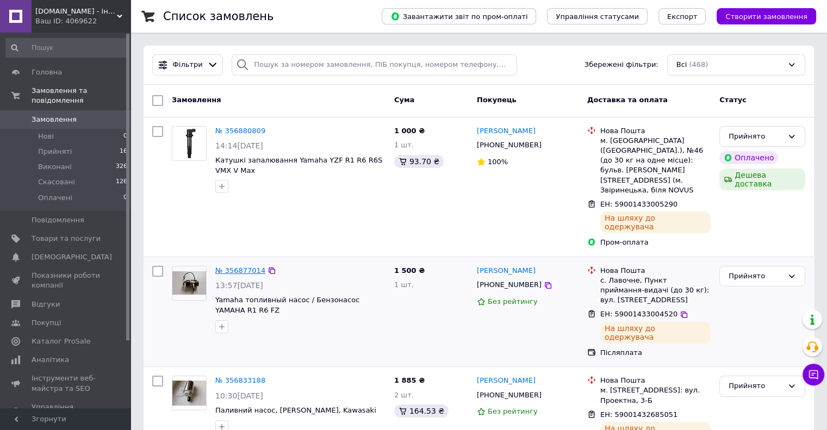
click at [236, 266] on link "№ 356877014" at bounding box center [240, 270] width 50 height 8
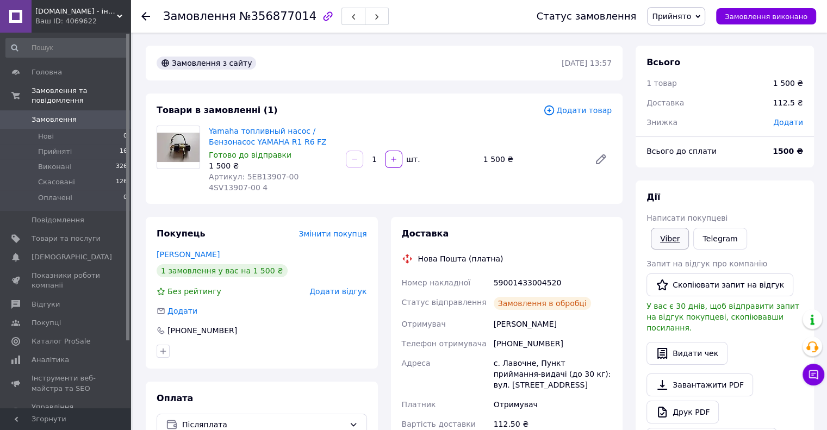
click at [657, 238] on link "Viber" at bounding box center [670, 239] width 38 height 22
click at [76, 75] on span "Головна" at bounding box center [66, 72] width 69 height 10
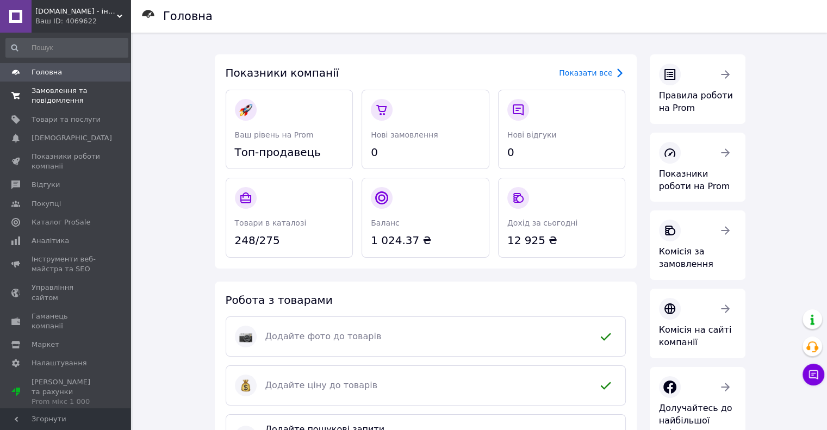
click at [64, 89] on span "Замовлення та повідомлення" at bounding box center [66, 96] width 69 height 20
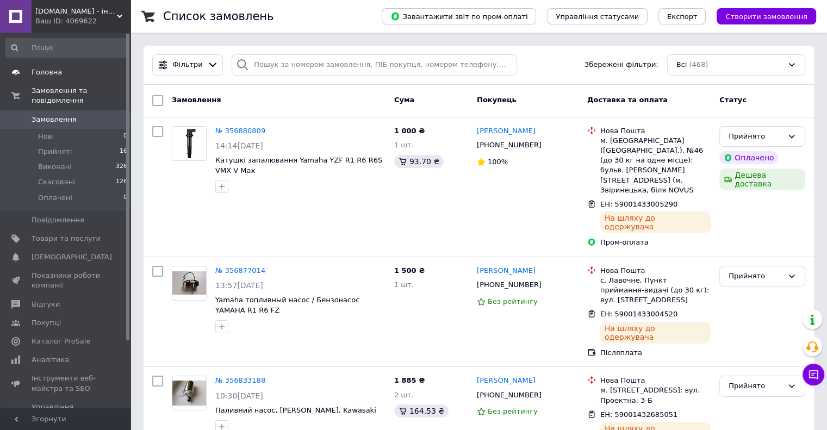
click at [57, 72] on span "Головна" at bounding box center [47, 72] width 30 height 10
